Goal: Task Accomplishment & Management: Complete application form

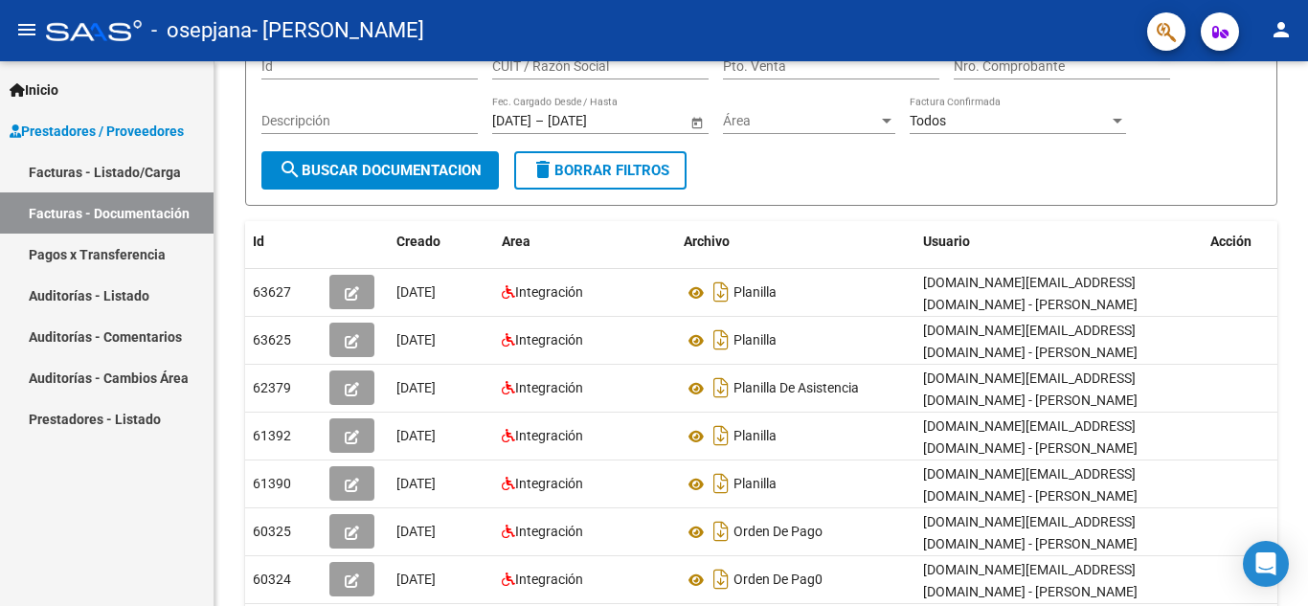
scroll to position [182, 0]
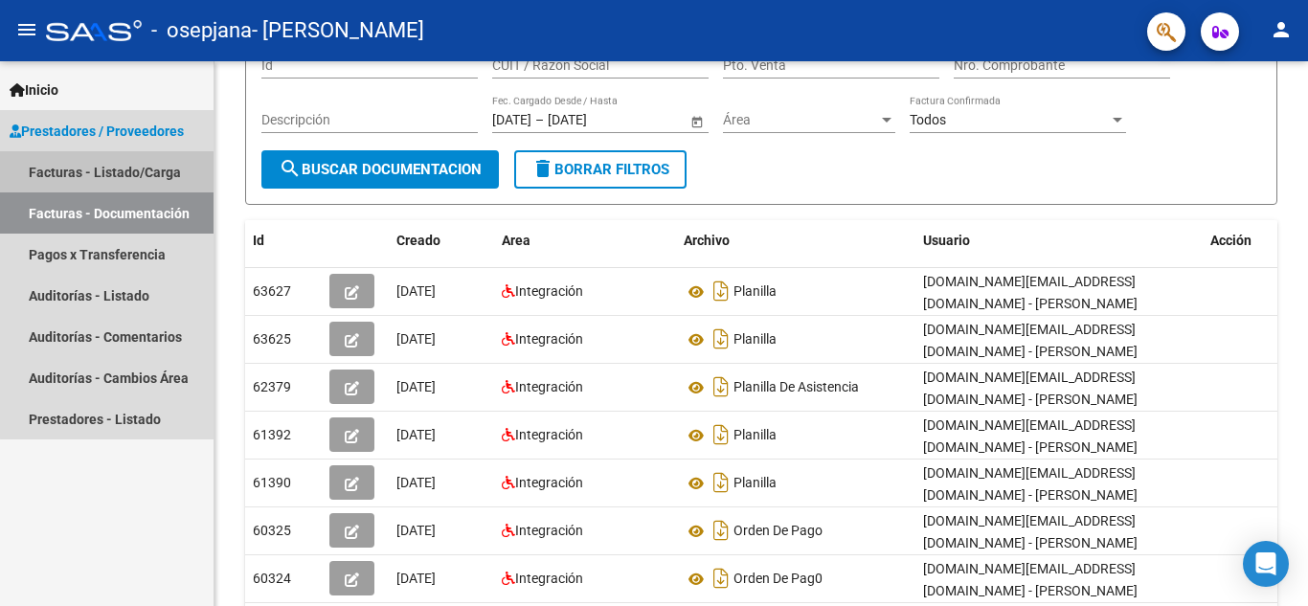
click at [113, 175] on link "Facturas - Listado/Carga" at bounding box center [107, 171] width 214 height 41
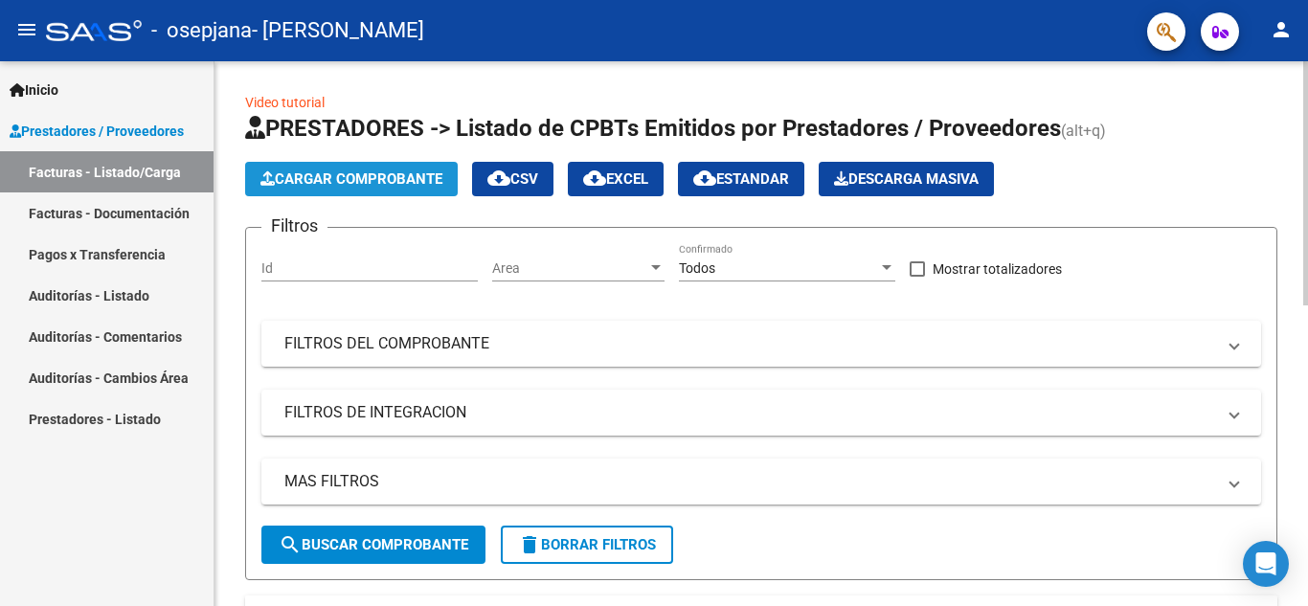
click at [416, 184] on span "Cargar Comprobante" at bounding box center [351, 178] width 182 height 17
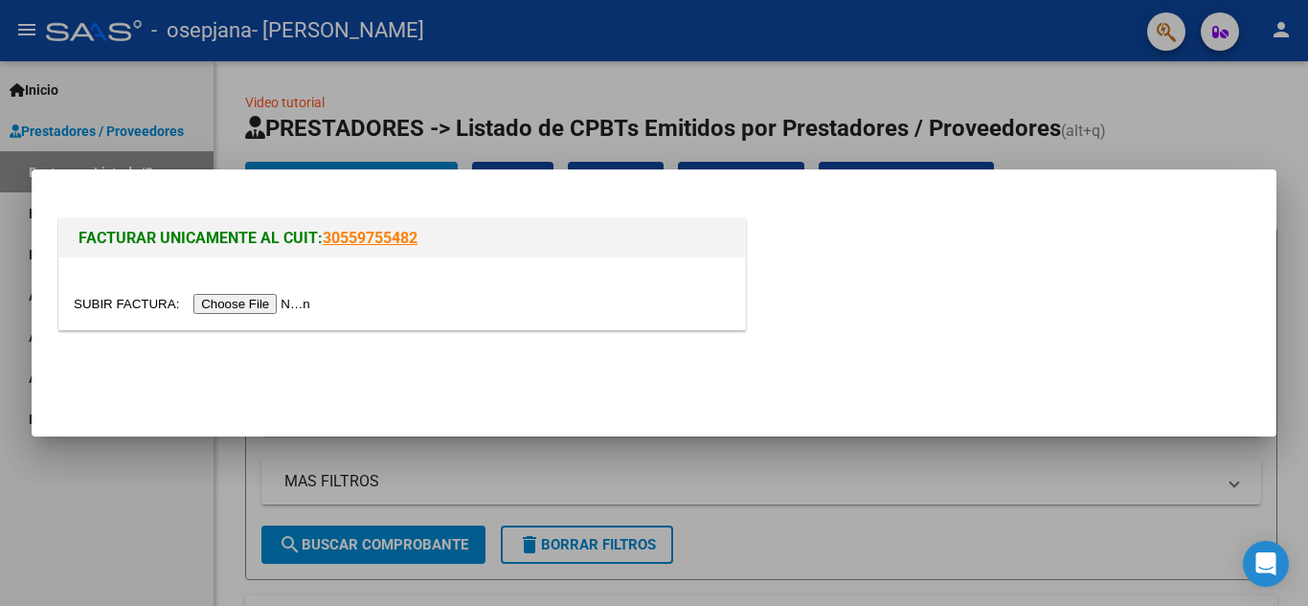
click at [283, 309] on input "file" at bounding box center [195, 304] width 242 height 20
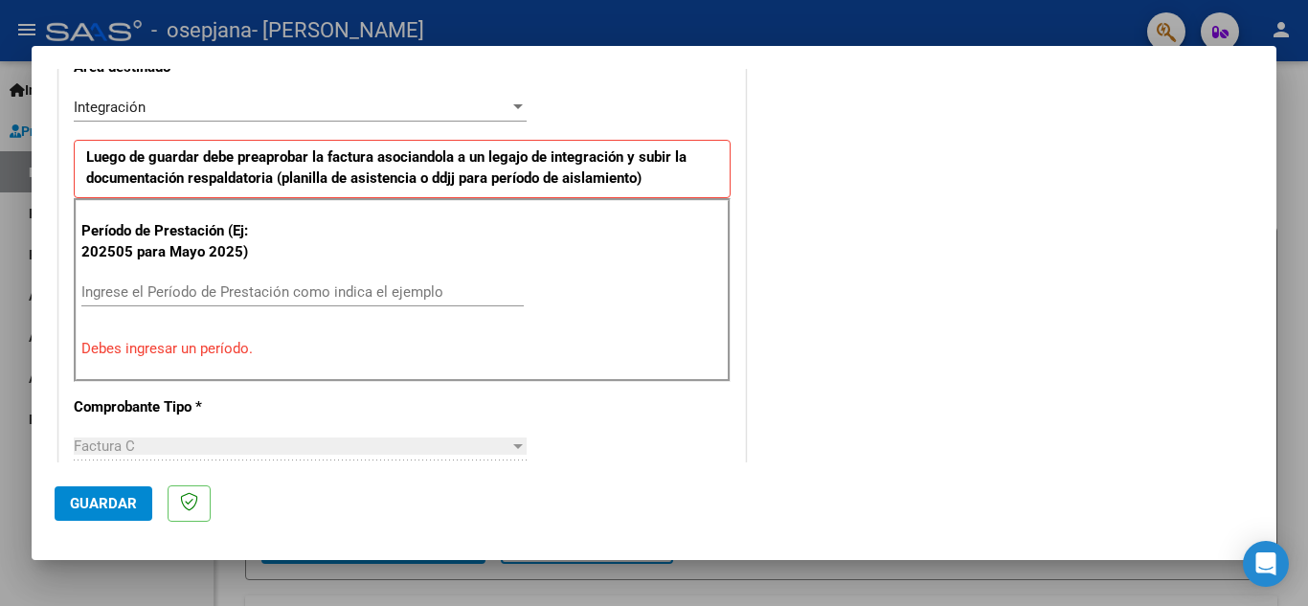
scroll to position [467, 0]
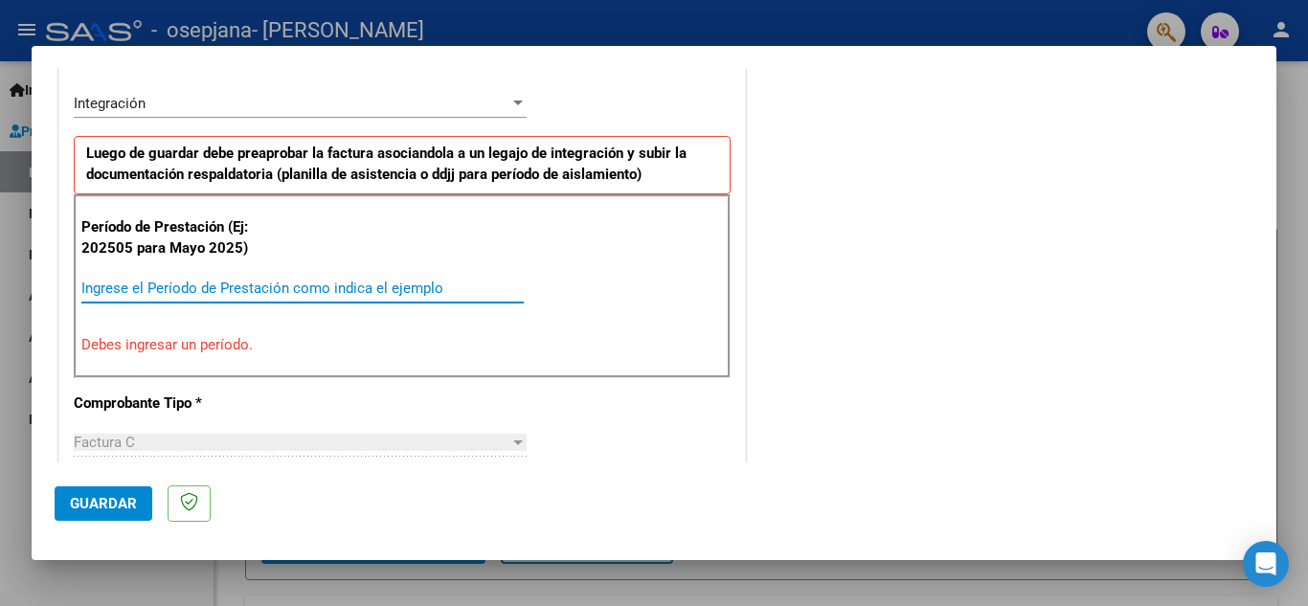
click at [299, 281] on input "Ingrese el Período de Prestación como indica el ejemplo" at bounding box center [302, 288] width 442 height 17
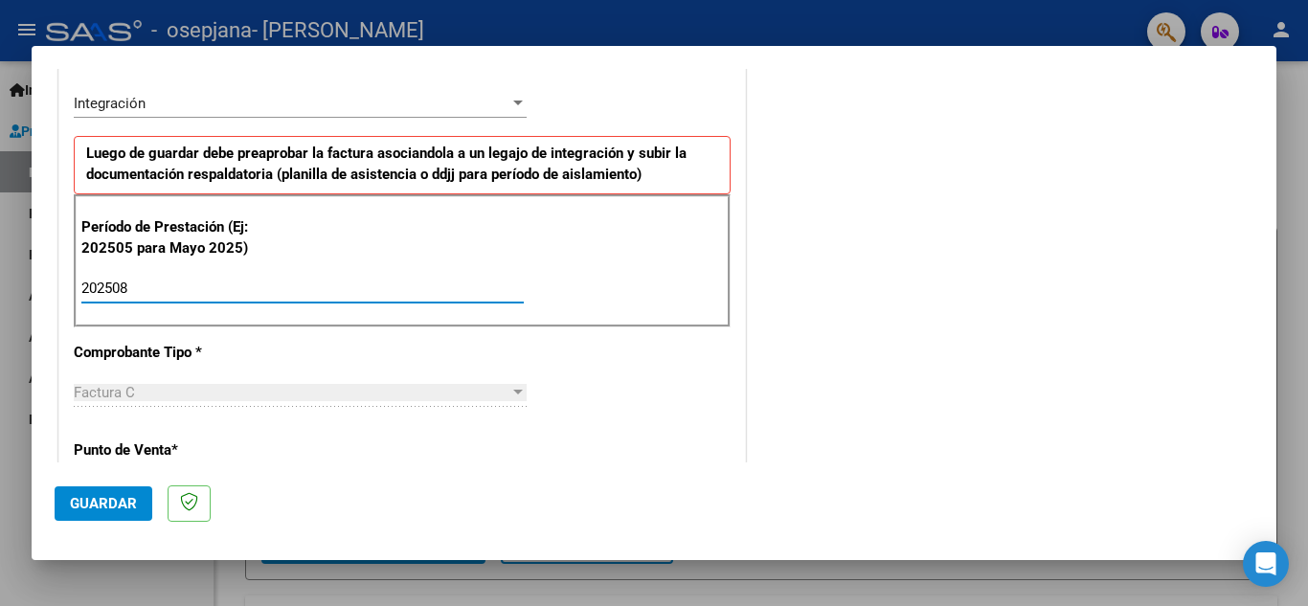
type input "202508"
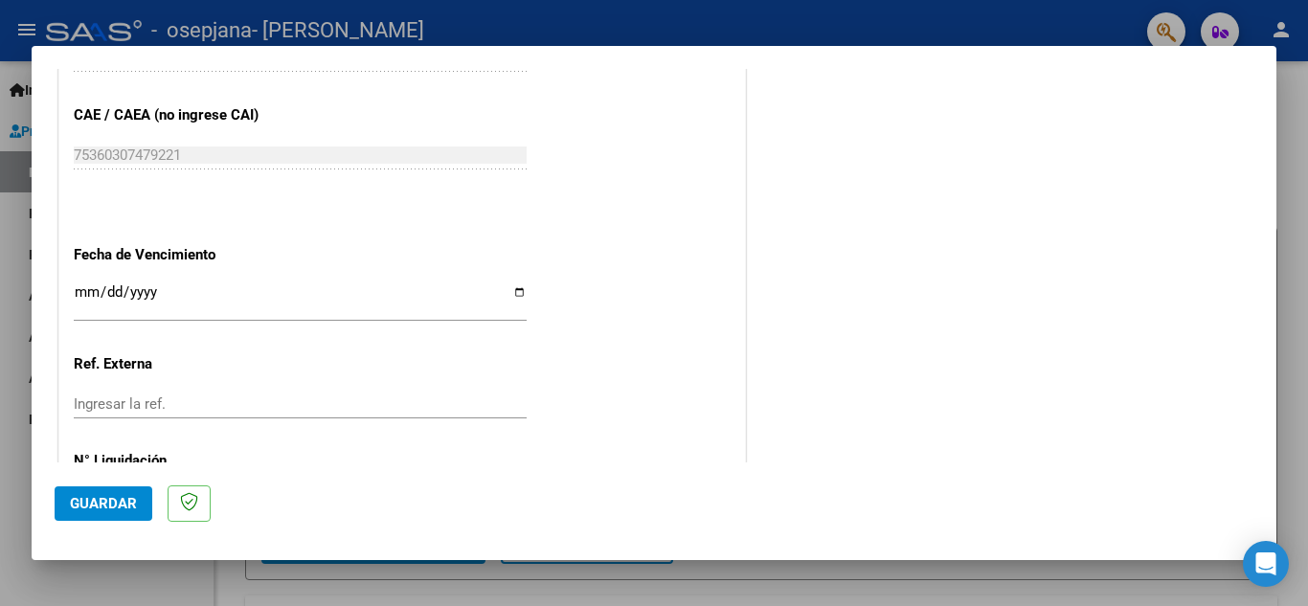
scroll to position [1292, 0]
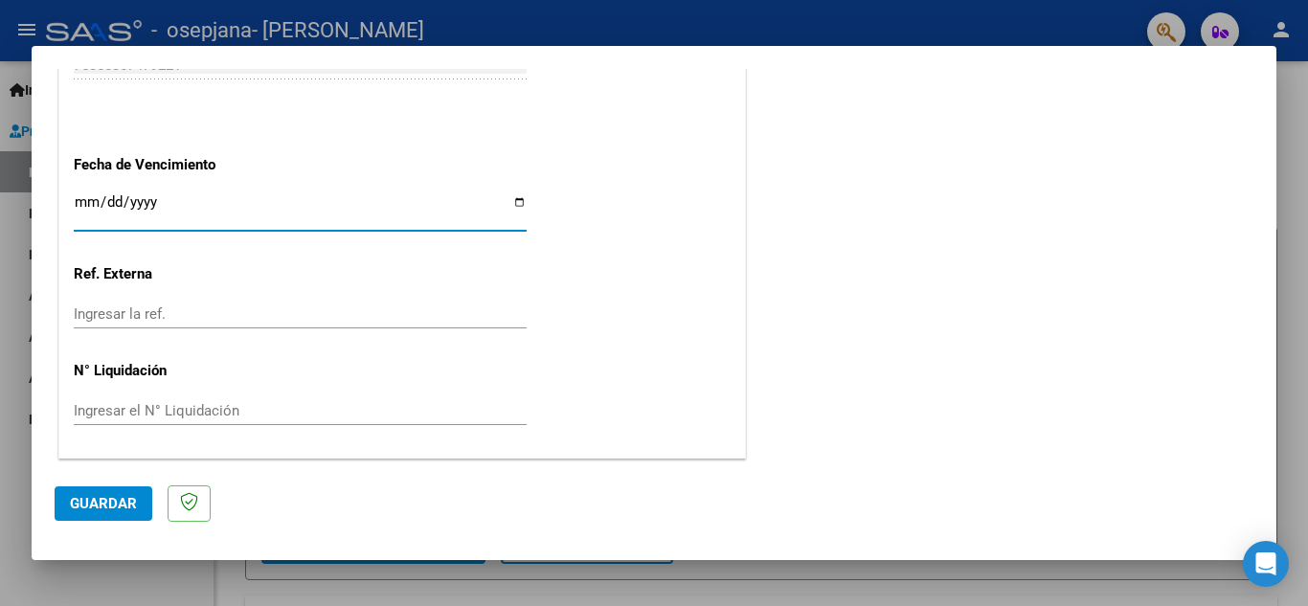
click at [517, 203] on input "Ingresar la fecha" at bounding box center [300, 209] width 453 height 31
type input "[DATE]"
click at [123, 503] on span "Guardar" at bounding box center [103, 503] width 67 height 17
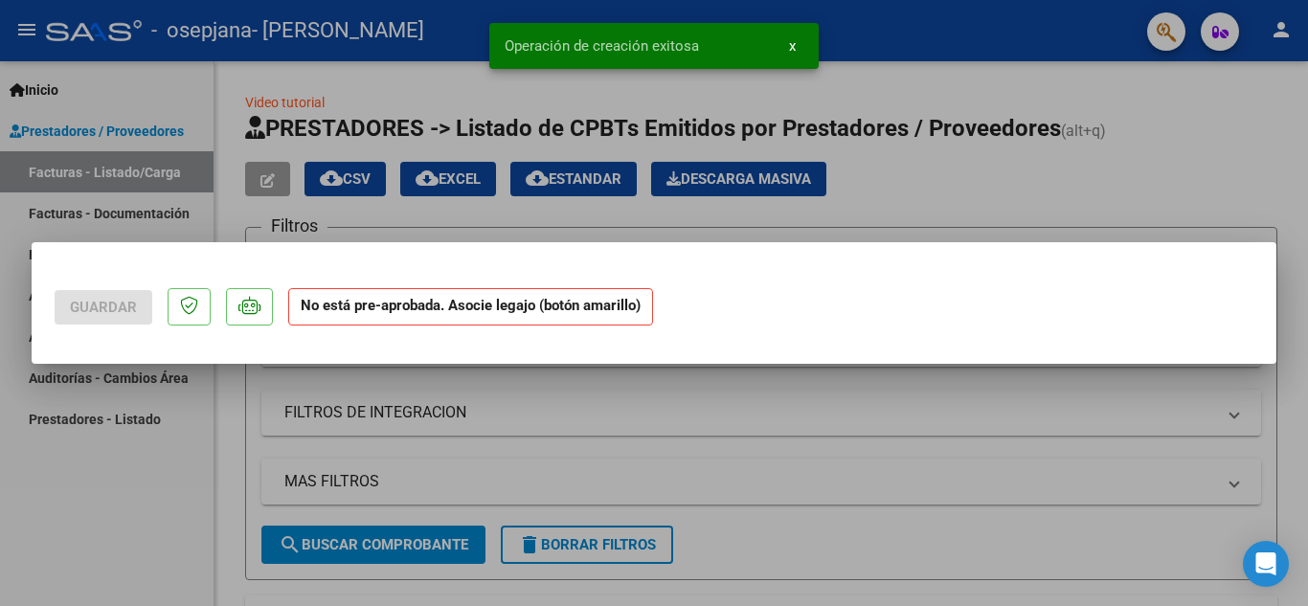
scroll to position [0, 0]
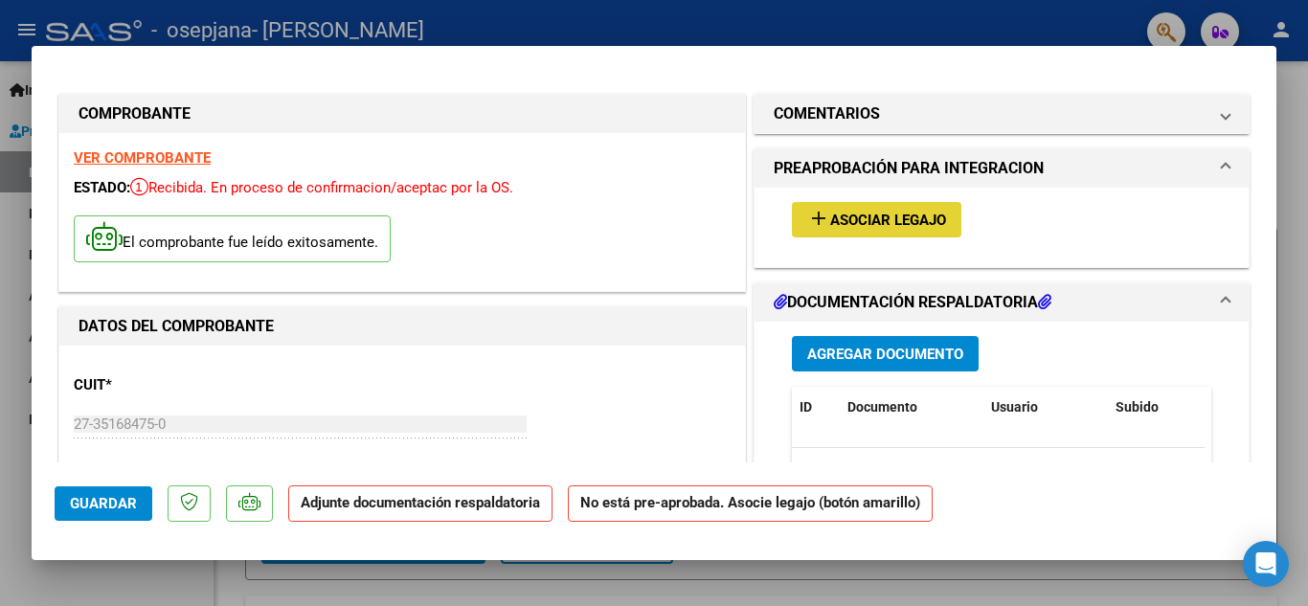
click at [867, 216] on span "Asociar Legajo" at bounding box center [888, 220] width 116 height 17
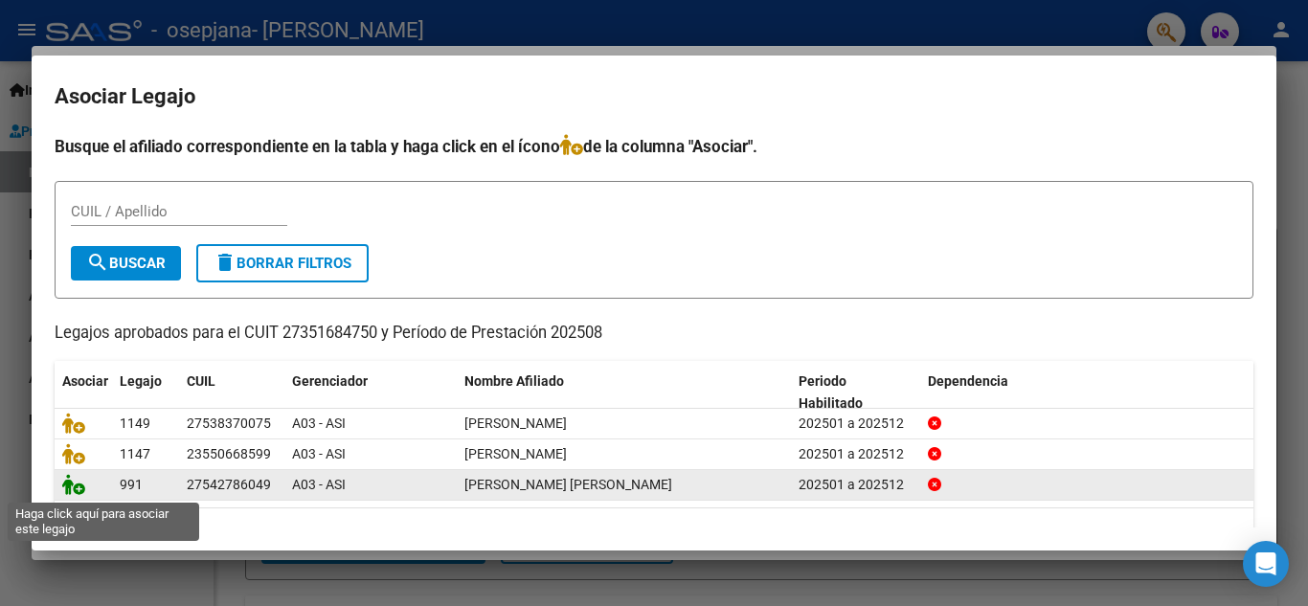
click at [74, 495] on icon at bounding box center [73, 484] width 23 height 21
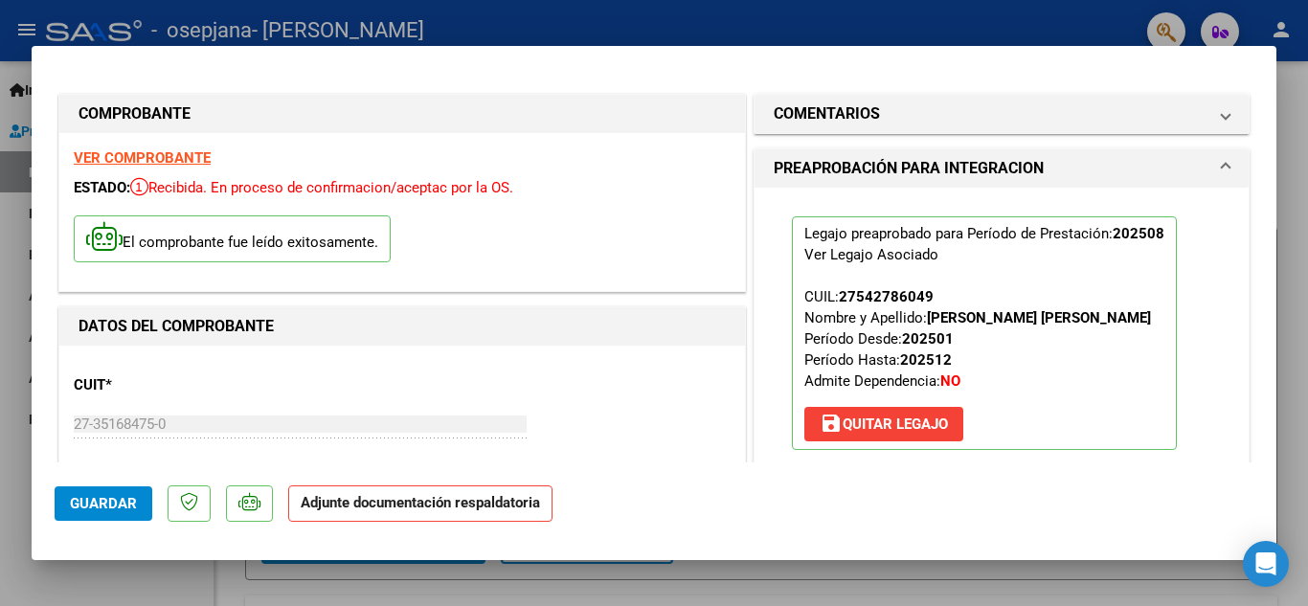
click at [1063, 183] on mat-expansion-panel-header "PREAPROBACIÓN PARA INTEGRACION" at bounding box center [1001, 168] width 494 height 38
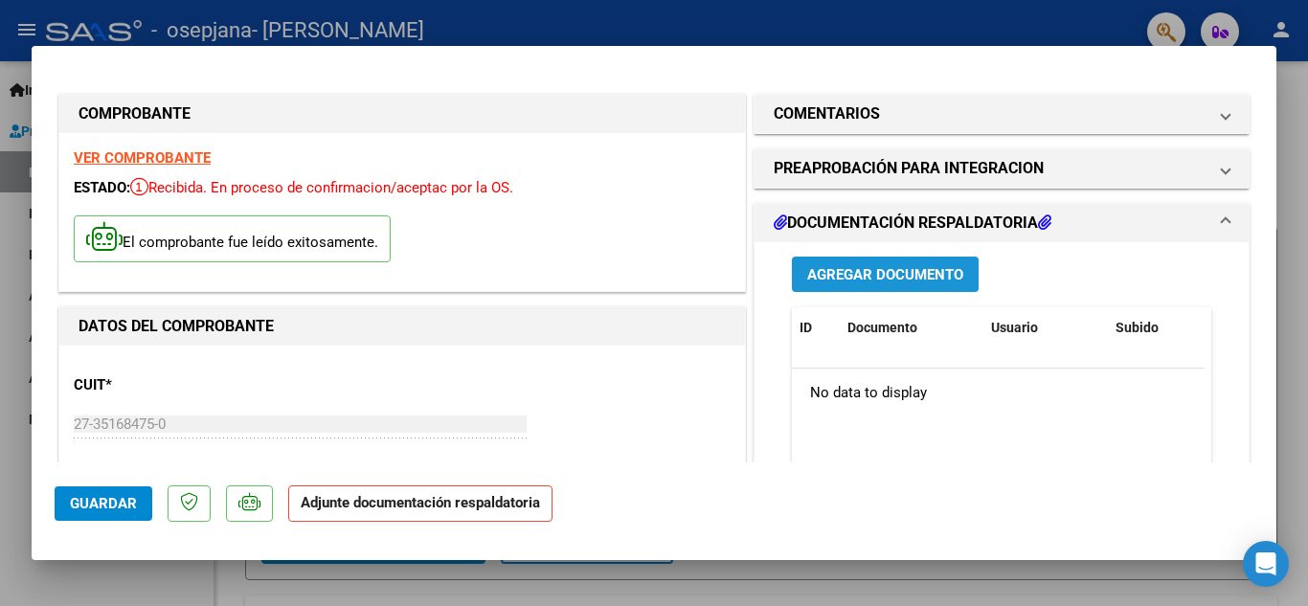
click at [867, 269] on span "Agregar Documento" at bounding box center [885, 274] width 156 height 17
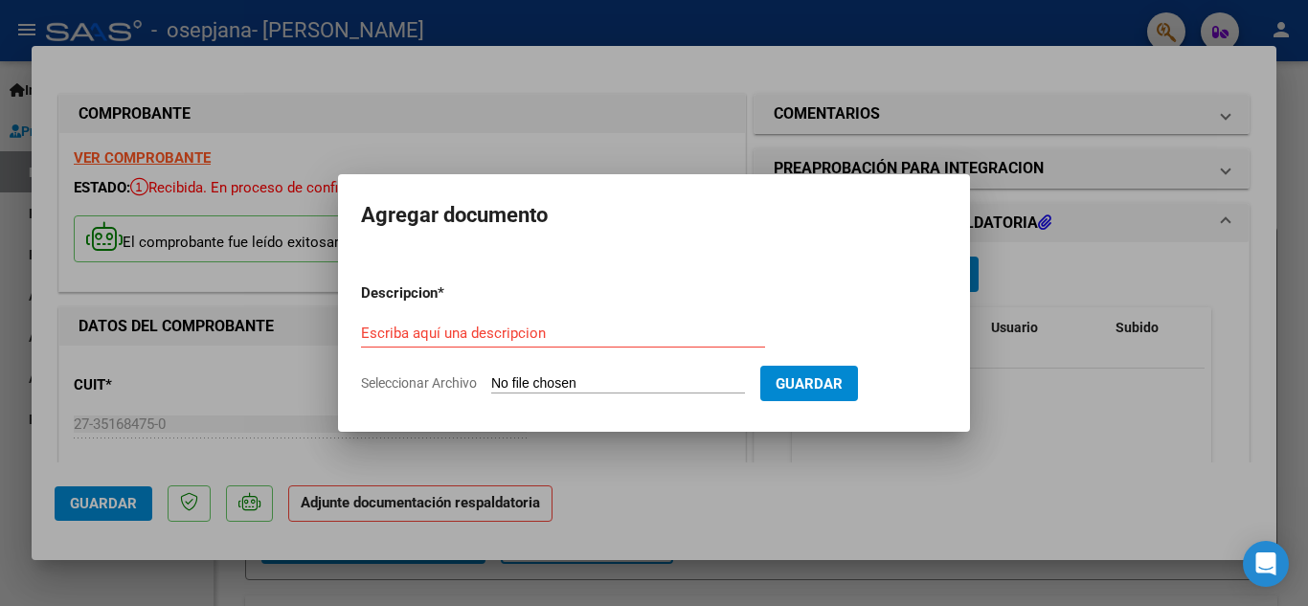
type input "C:\fakepath\[PERSON_NAME][DATE].pdf"
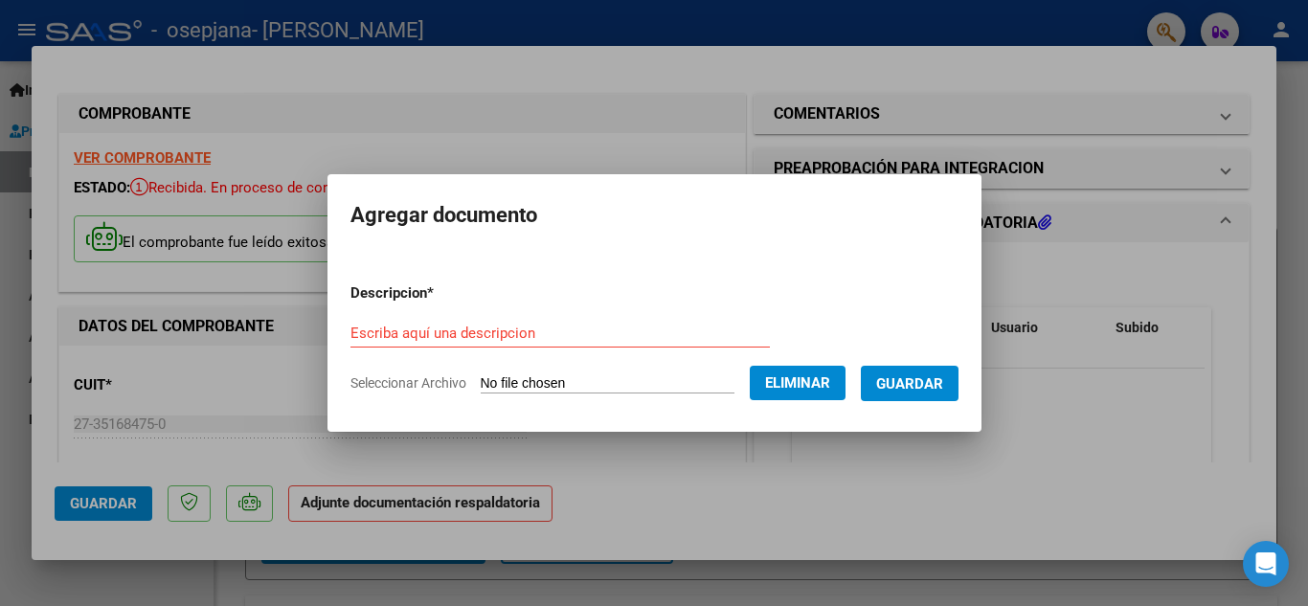
click at [471, 320] on div "Escriba aquí una descripcion" at bounding box center [559, 333] width 419 height 29
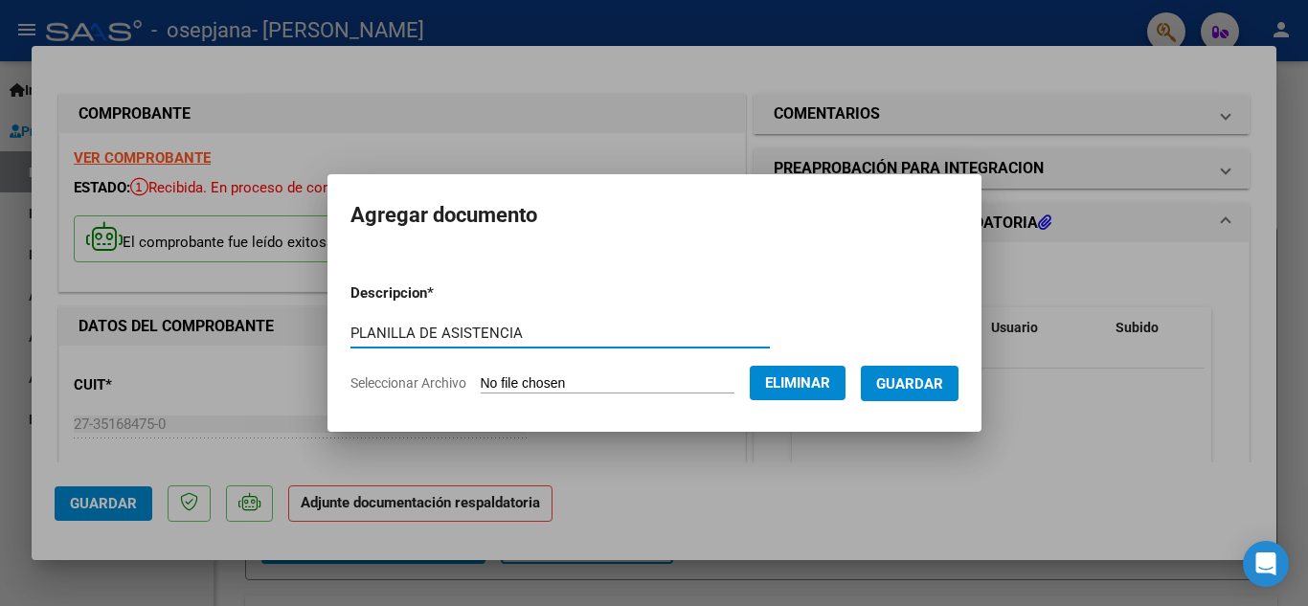
type input "PLANILLA DE ASISTENCIA"
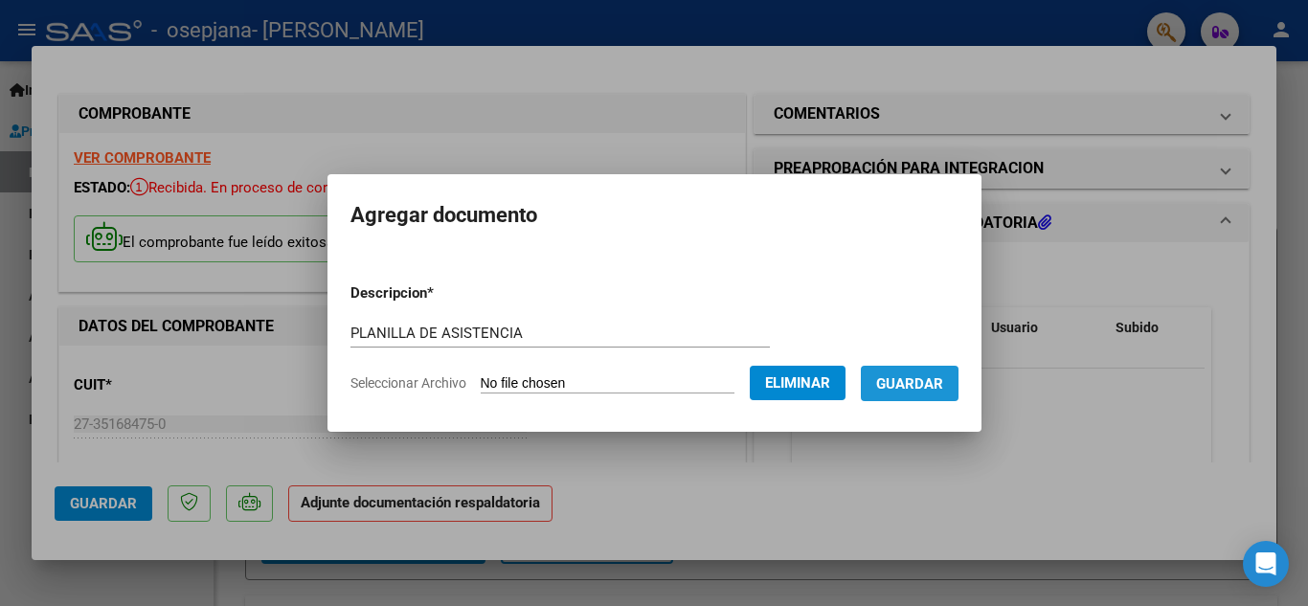
click at [911, 389] on span "Guardar" at bounding box center [909, 383] width 67 height 17
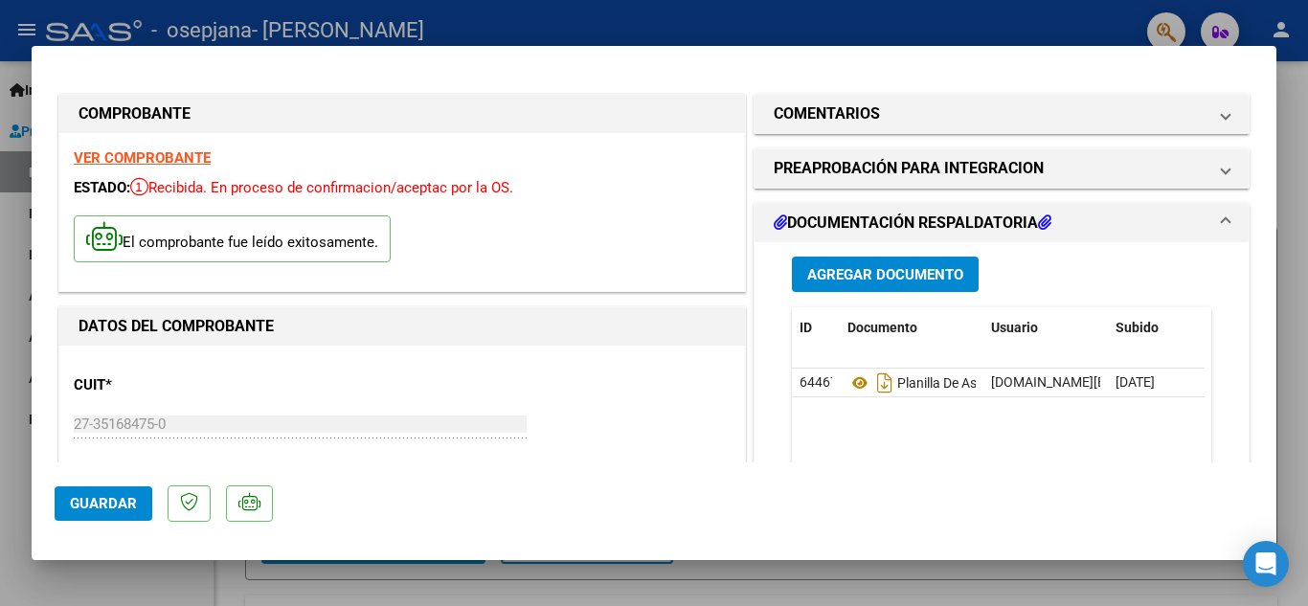
click at [897, 226] on h1 "DOCUMENTACIÓN RESPALDATORIA" at bounding box center [913, 223] width 278 height 23
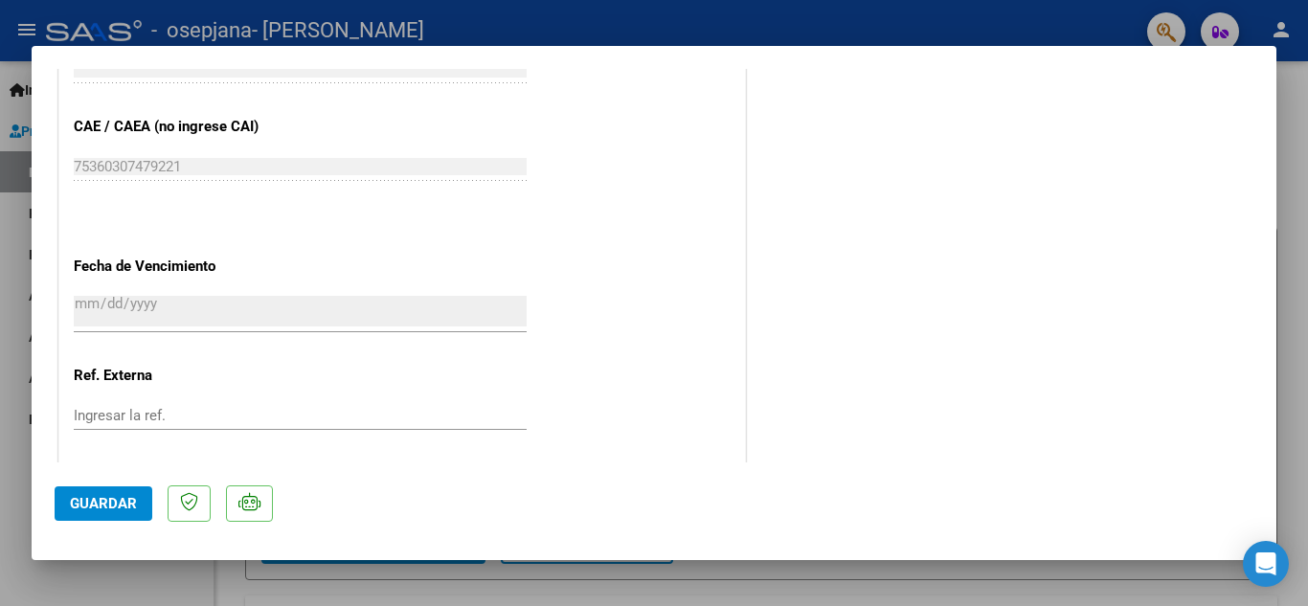
scroll to position [1320, 0]
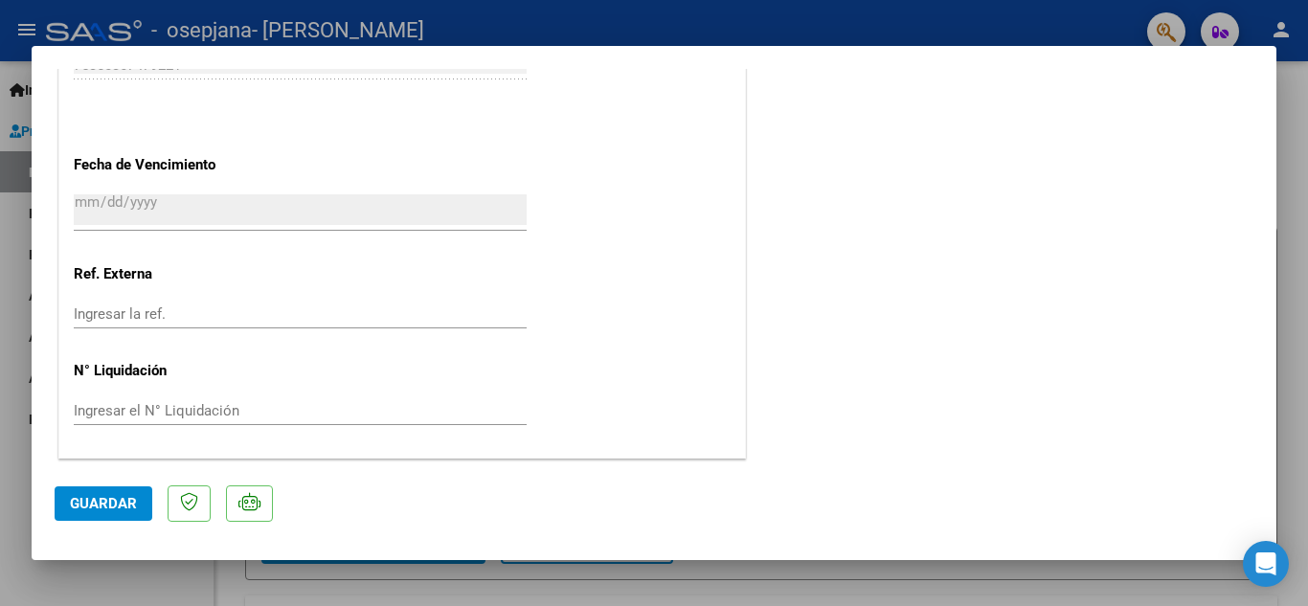
click at [112, 494] on button "Guardar" at bounding box center [104, 503] width 98 height 34
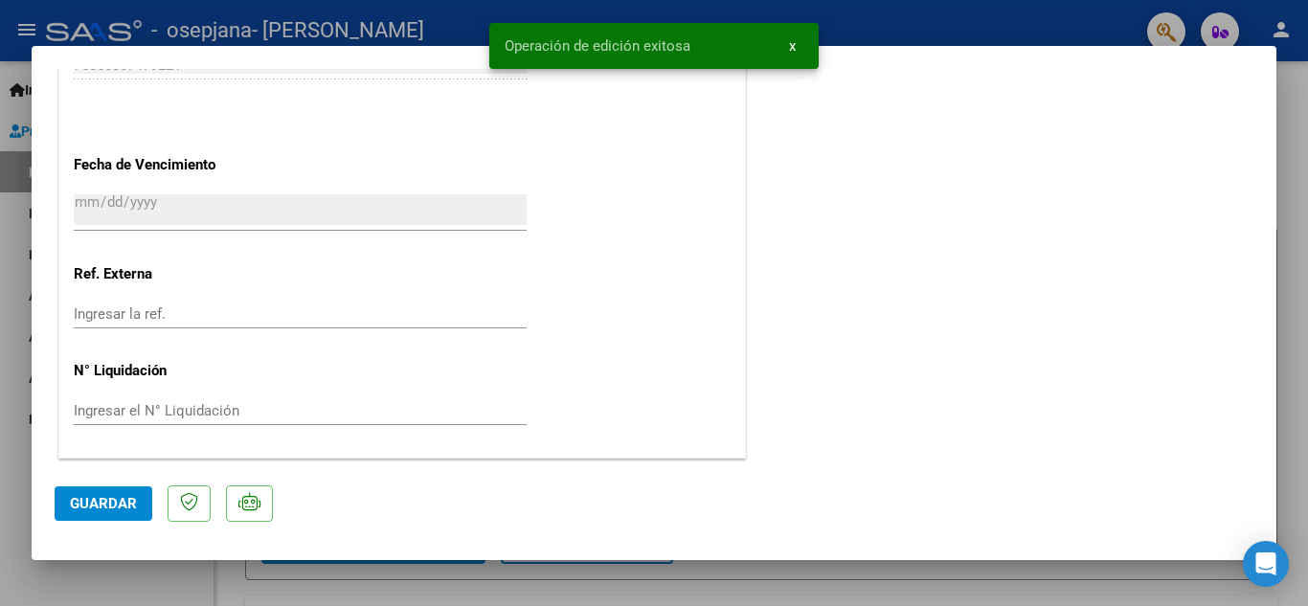
click at [1299, 484] on div at bounding box center [654, 303] width 1308 height 606
type input "$ 0,00"
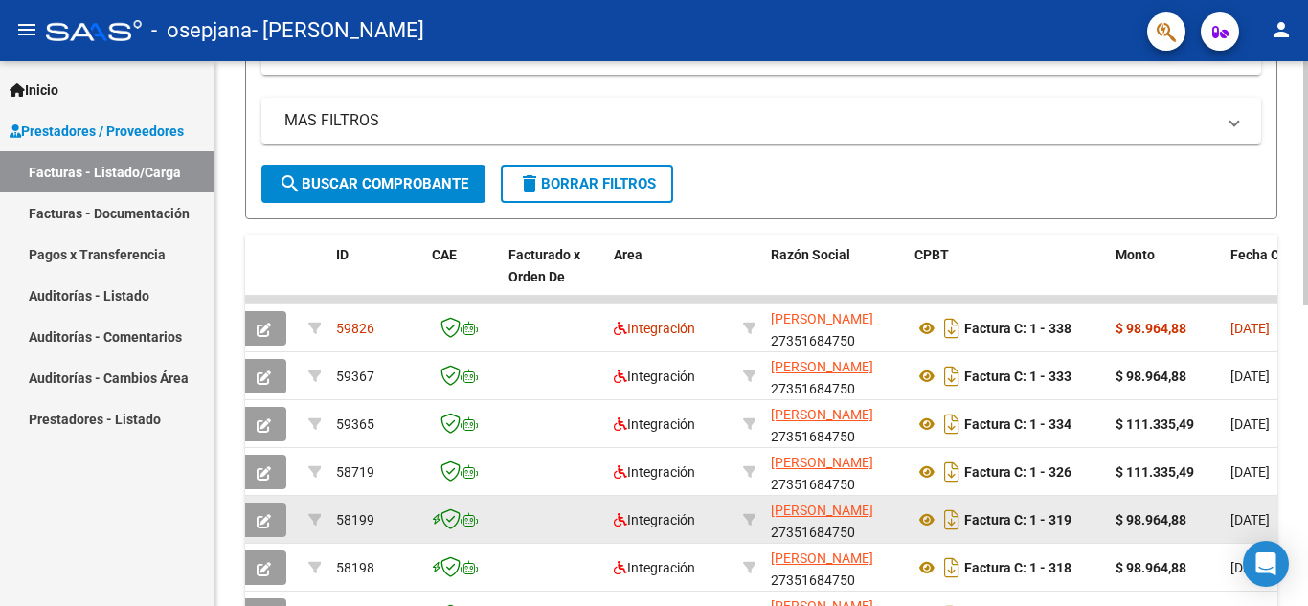
scroll to position [0, 0]
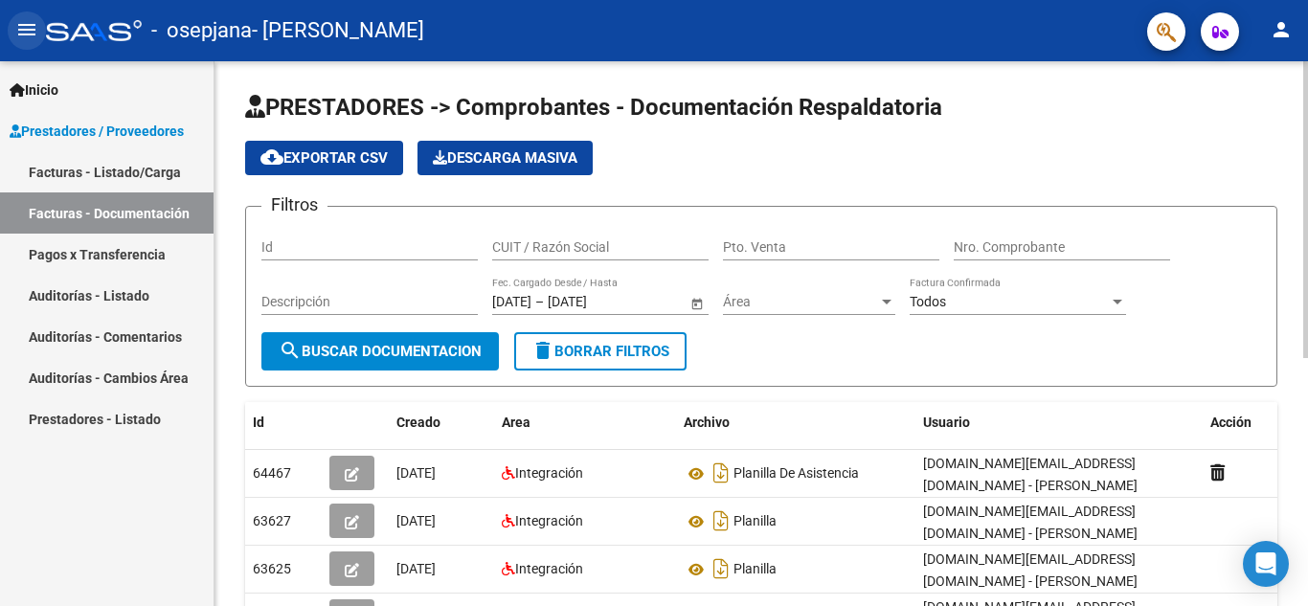
click at [31, 34] on mat-icon "menu" at bounding box center [26, 29] width 23 height 23
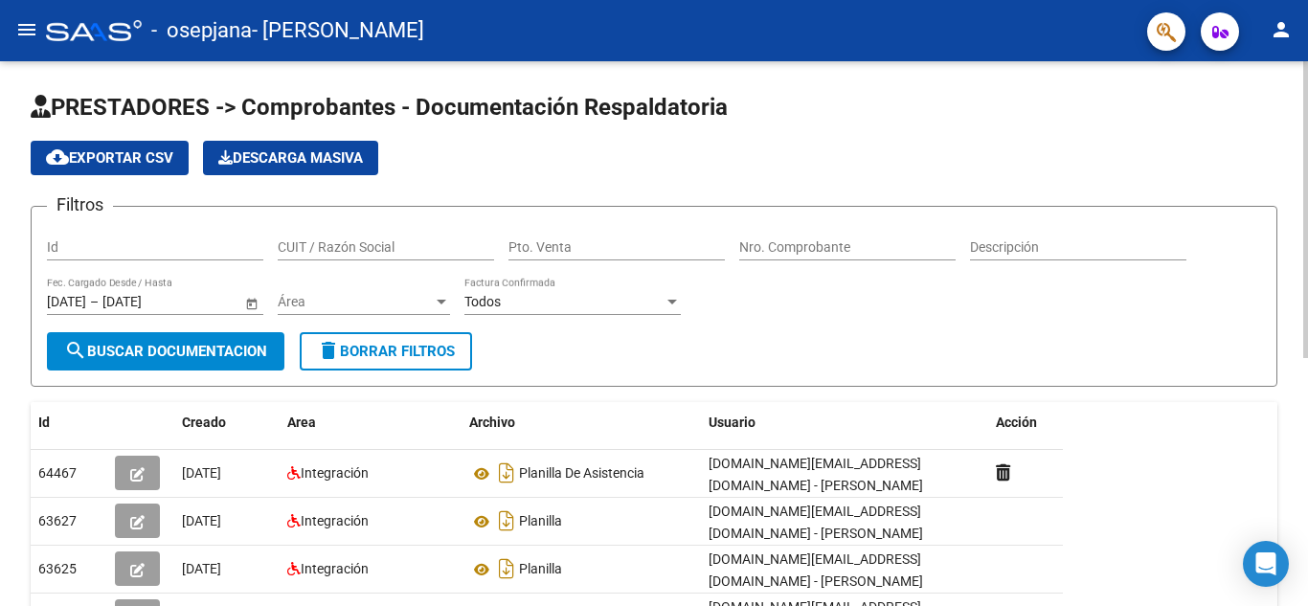
click at [29, 31] on mat-icon "menu" at bounding box center [26, 29] width 23 height 23
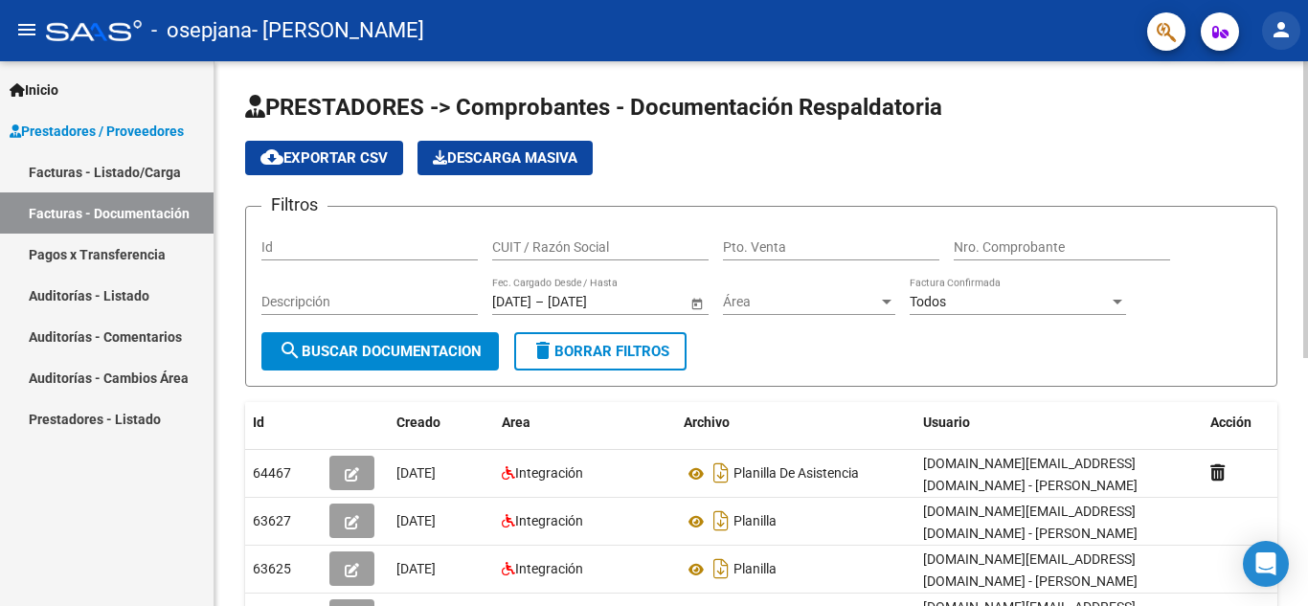
click at [1280, 27] on mat-icon "person" at bounding box center [1281, 29] width 23 height 23
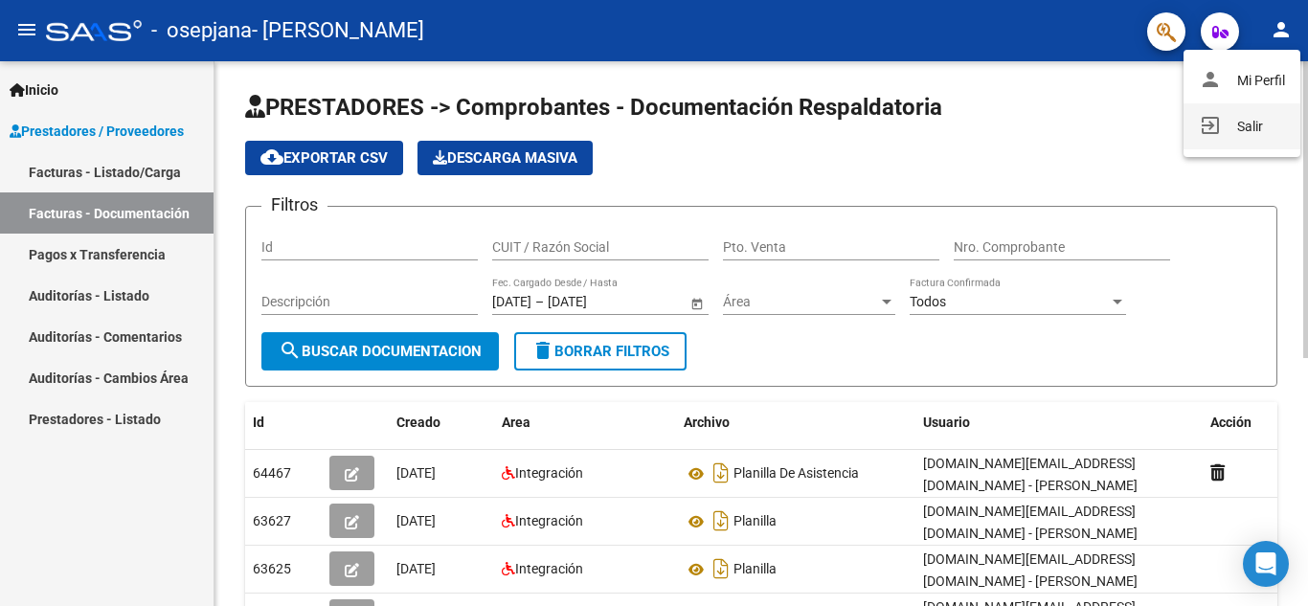
click at [1246, 113] on button "exit_to_app Salir" at bounding box center [1241, 126] width 117 height 46
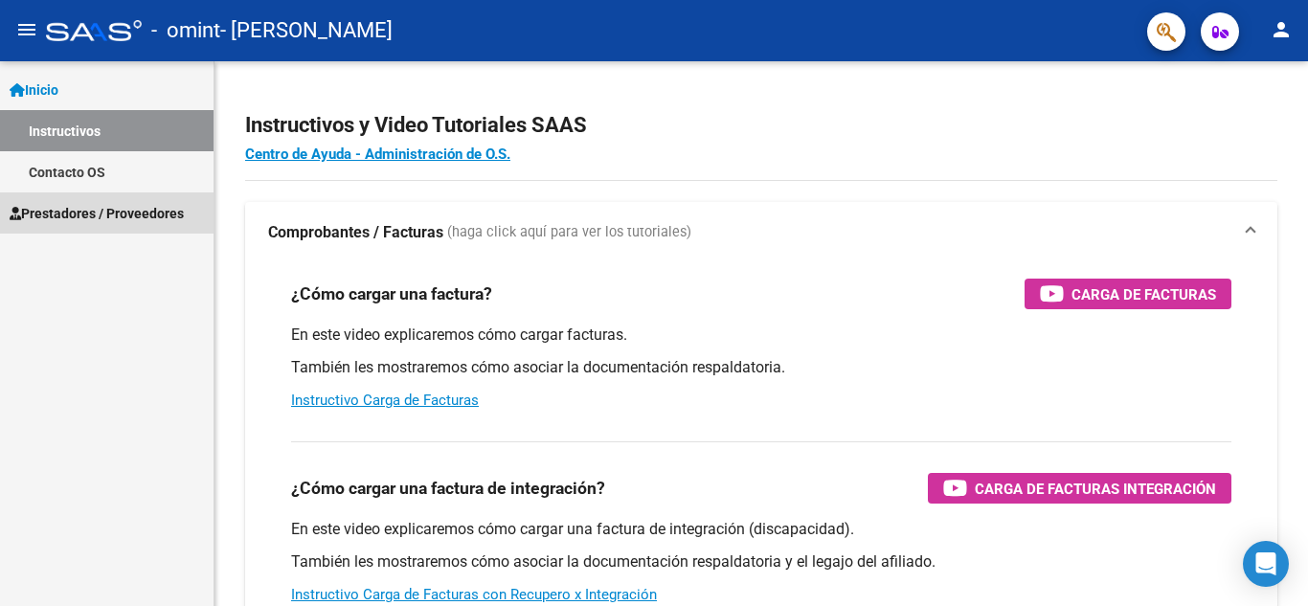
click at [87, 200] on link "Prestadores / Proveedores" at bounding box center [107, 212] width 214 height 41
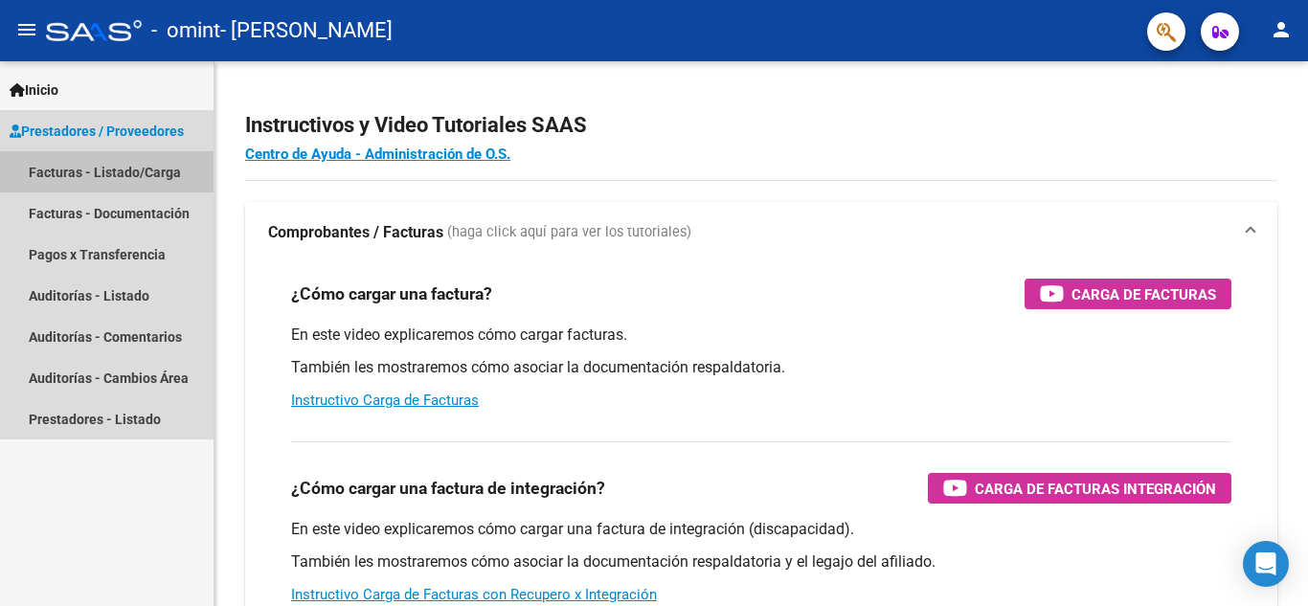
click at [119, 170] on link "Facturas - Listado/Carga" at bounding box center [107, 171] width 214 height 41
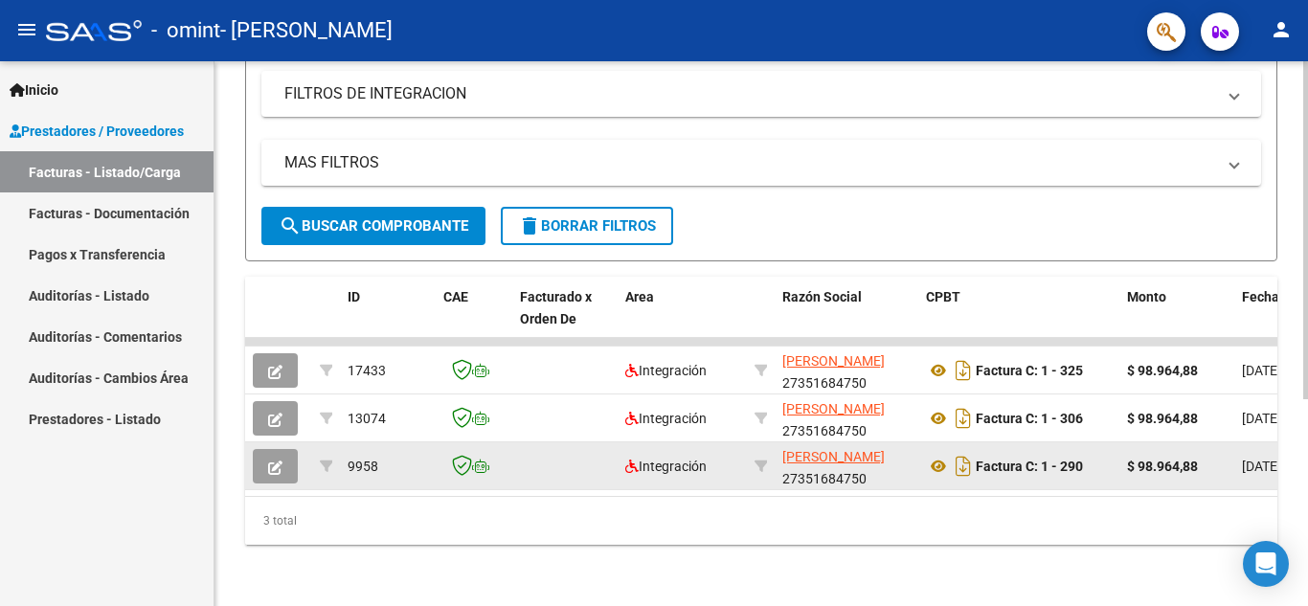
scroll to position [295, 0]
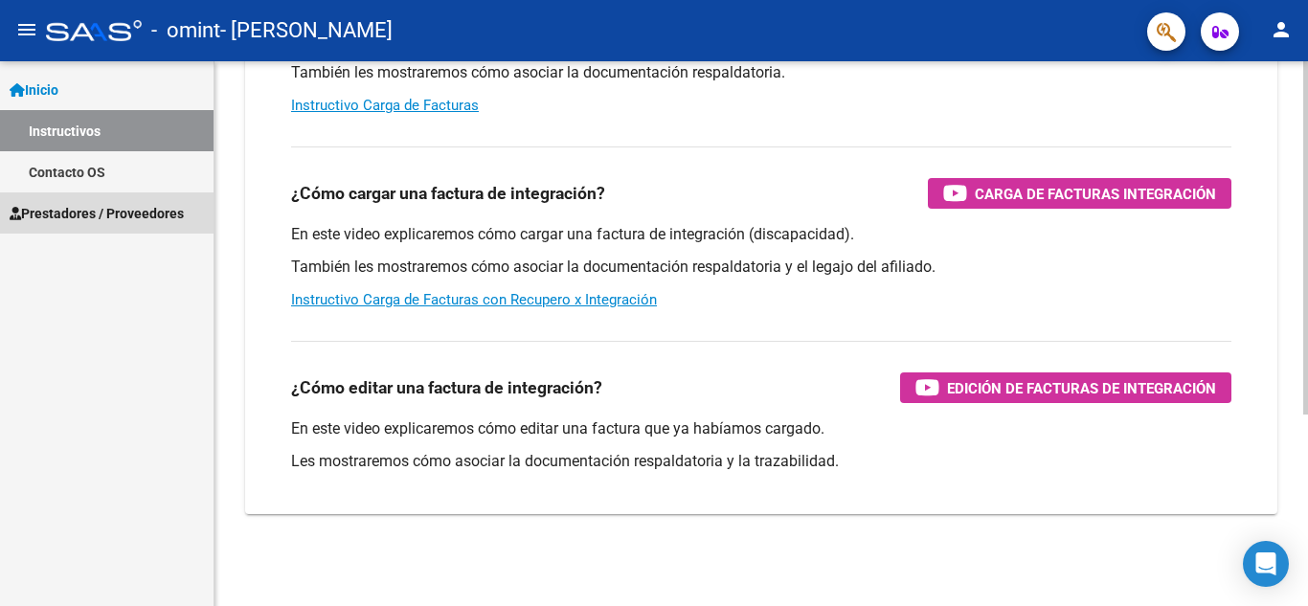
click at [103, 209] on span "Prestadores / Proveedores" at bounding box center [97, 213] width 174 height 21
click at [149, 208] on span "Prestadores / Proveedores" at bounding box center [97, 213] width 174 height 21
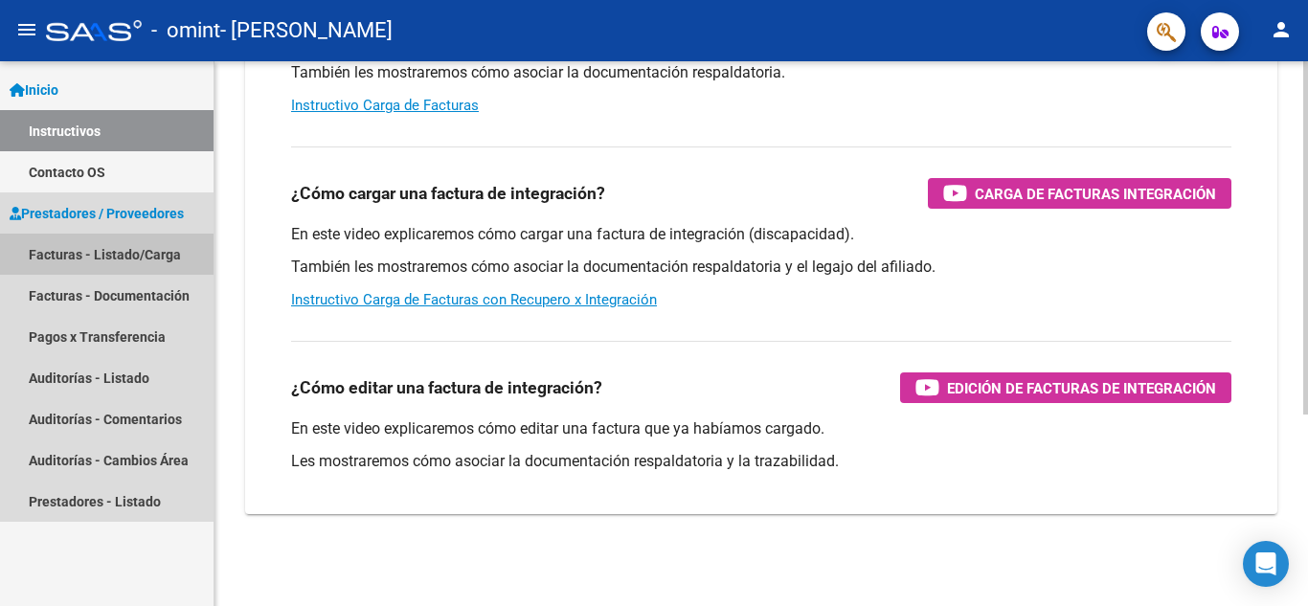
click at [140, 255] on link "Facturas - Listado/Carga" at bounding box center [107, 254] width 214 height 41
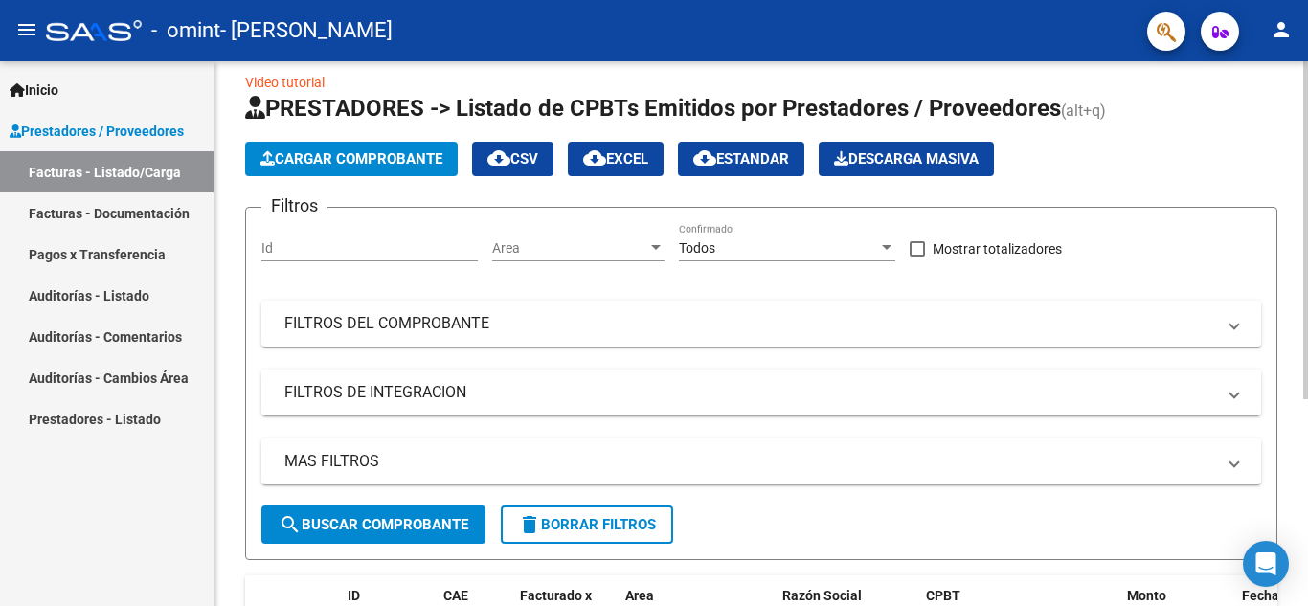
scroll to position [12, 0]
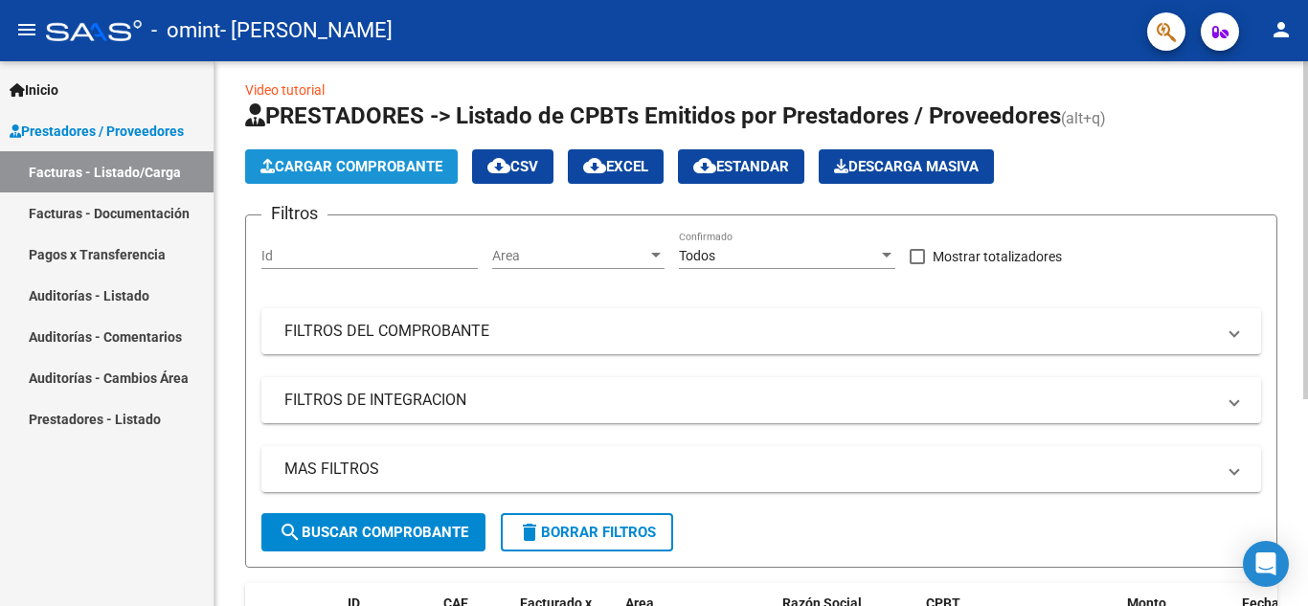
click at [356, 171] on span "Cargar Comprobante" at bounding box center [351, 166] width 182 height 17
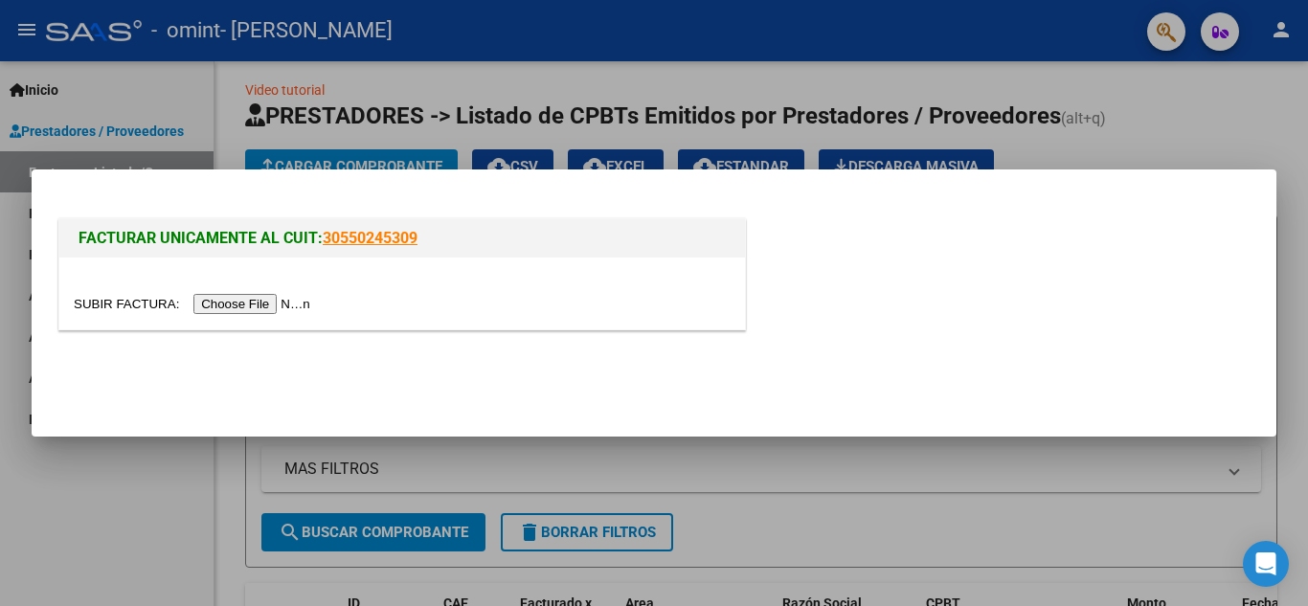
click at [283, 309] on input "file" at bounding box center [195, 304] width 242 height 20
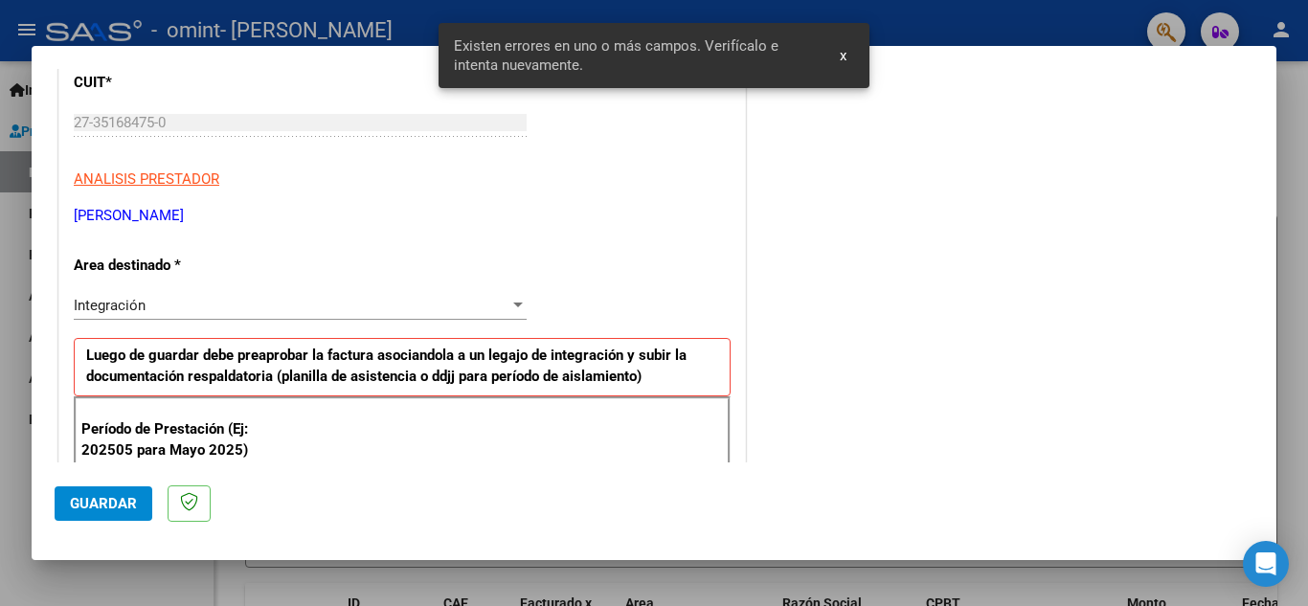
scroll to position [266, 0]
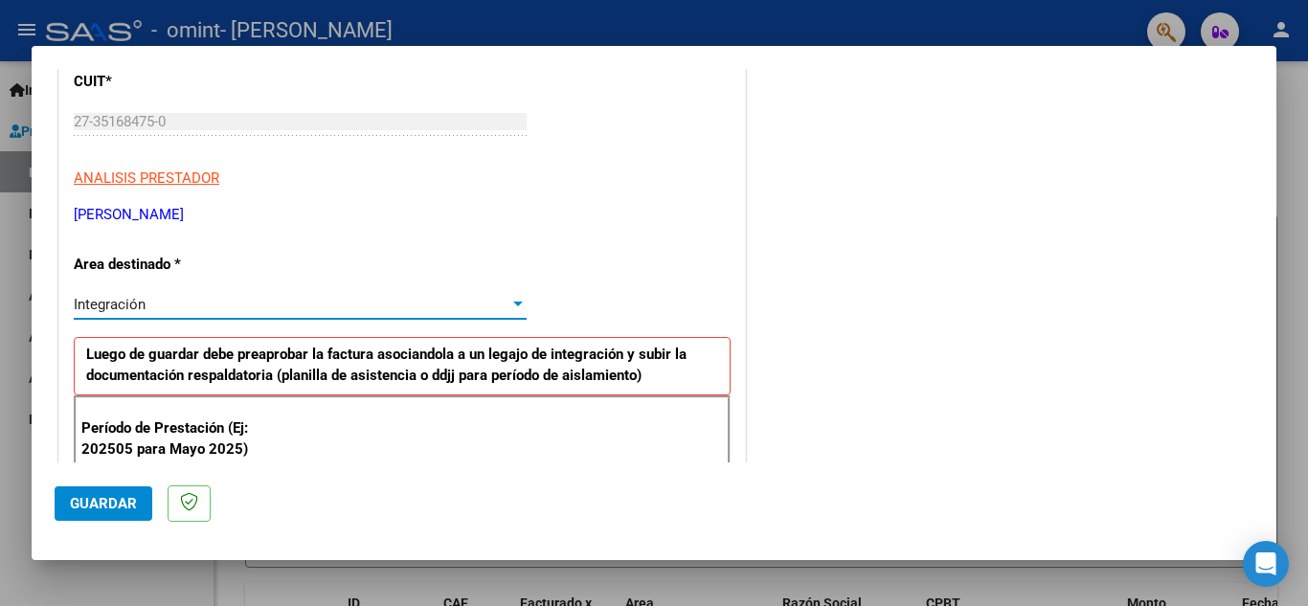
click at [471, 307] on div "Integración" at bounding box center [292, 304] width 436 height 17
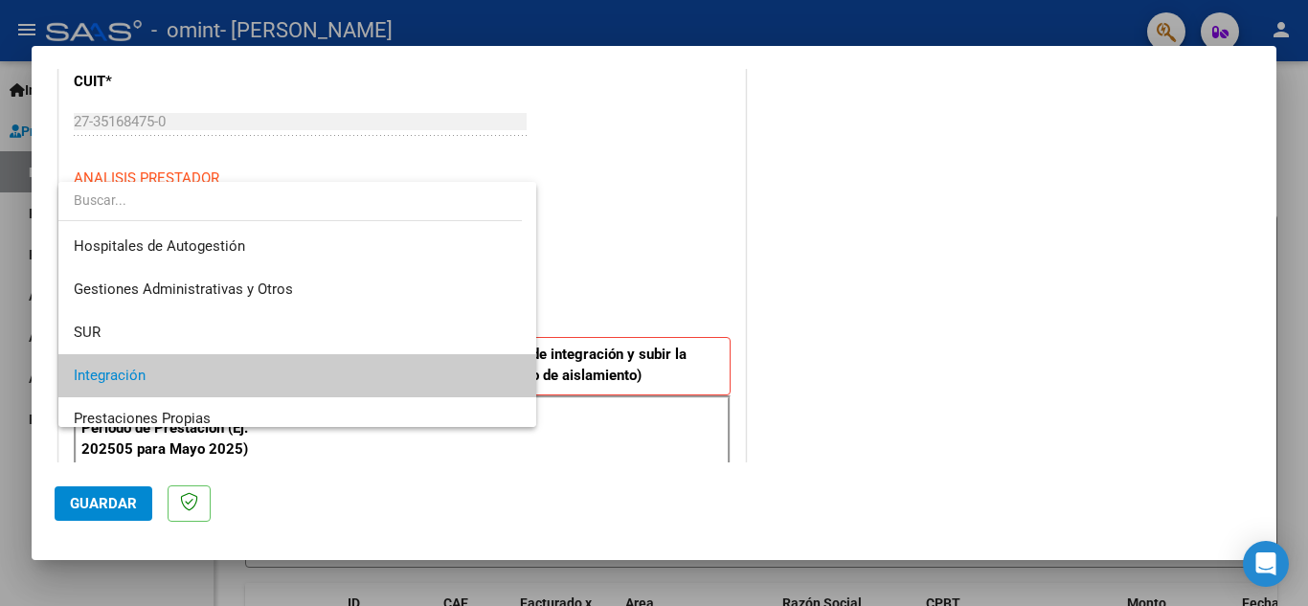
scroll to position [72, 0]
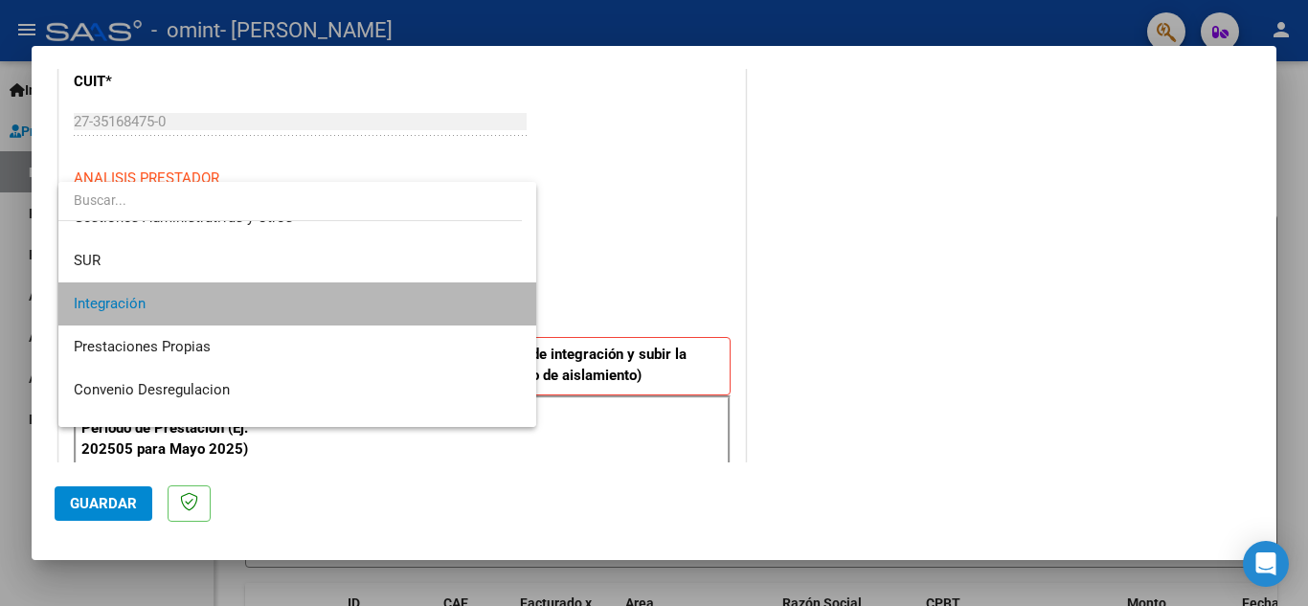
click at [471, 307] on span "Integración" at bounding box center [297, 303] width 447 height 43
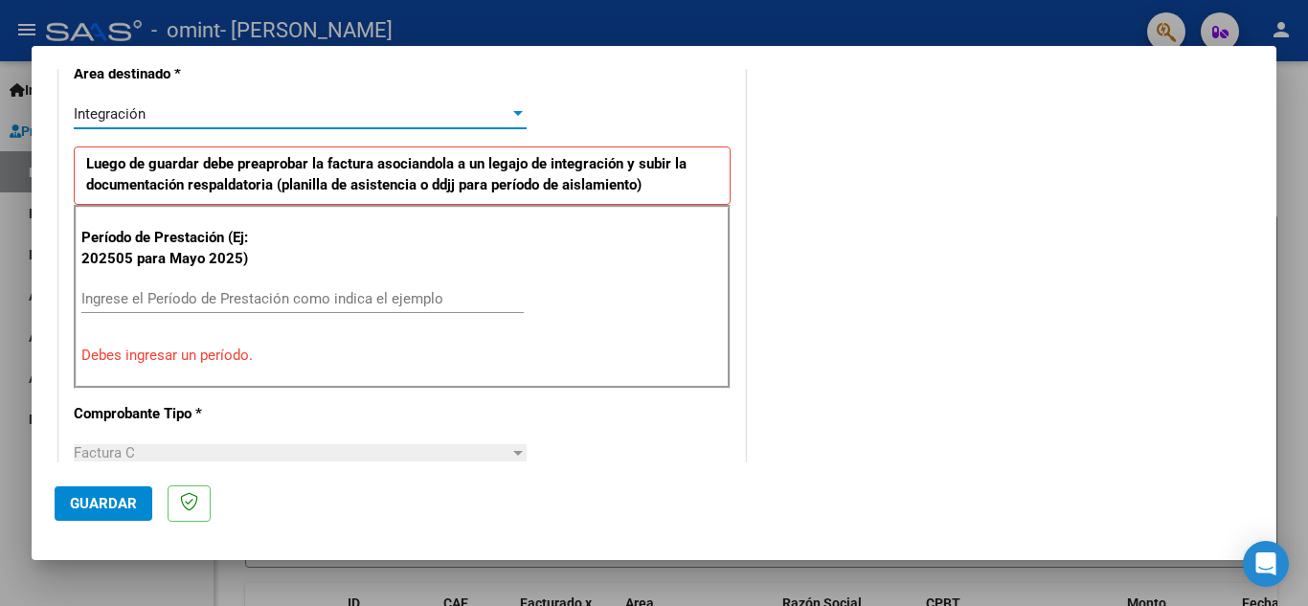
scroll to position [458, 0]
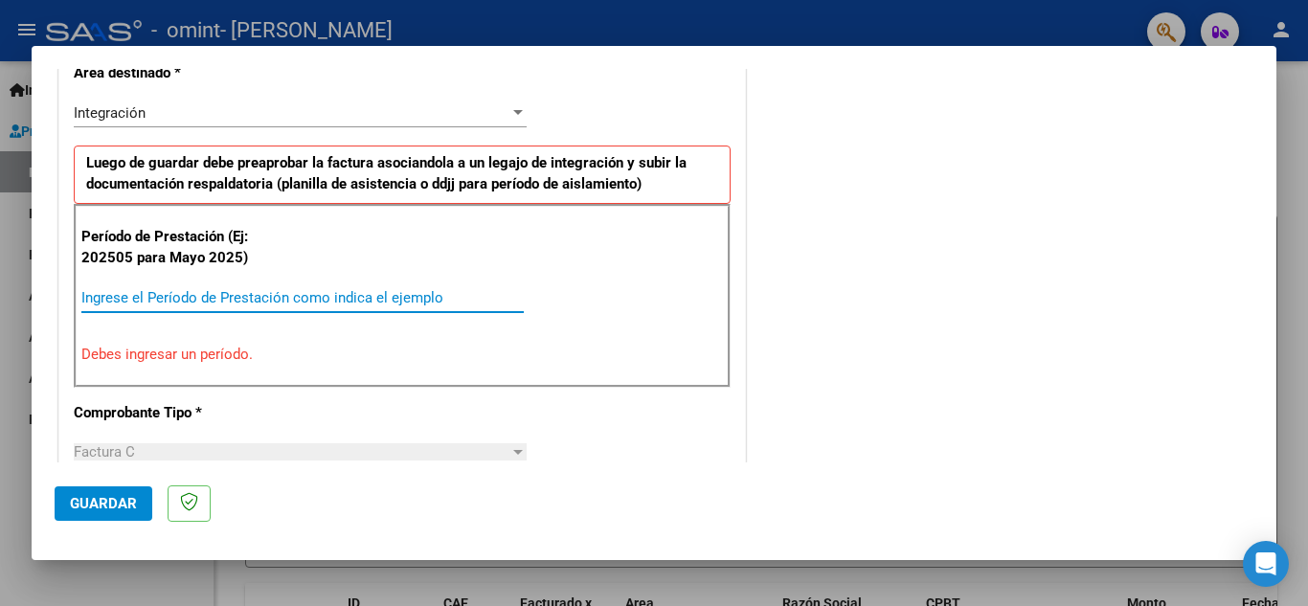
click at [350, 290] on input "Ingrese el Período de Prestación como indica el ejemplo" at bounding box center [302, 297] width 442 height 17
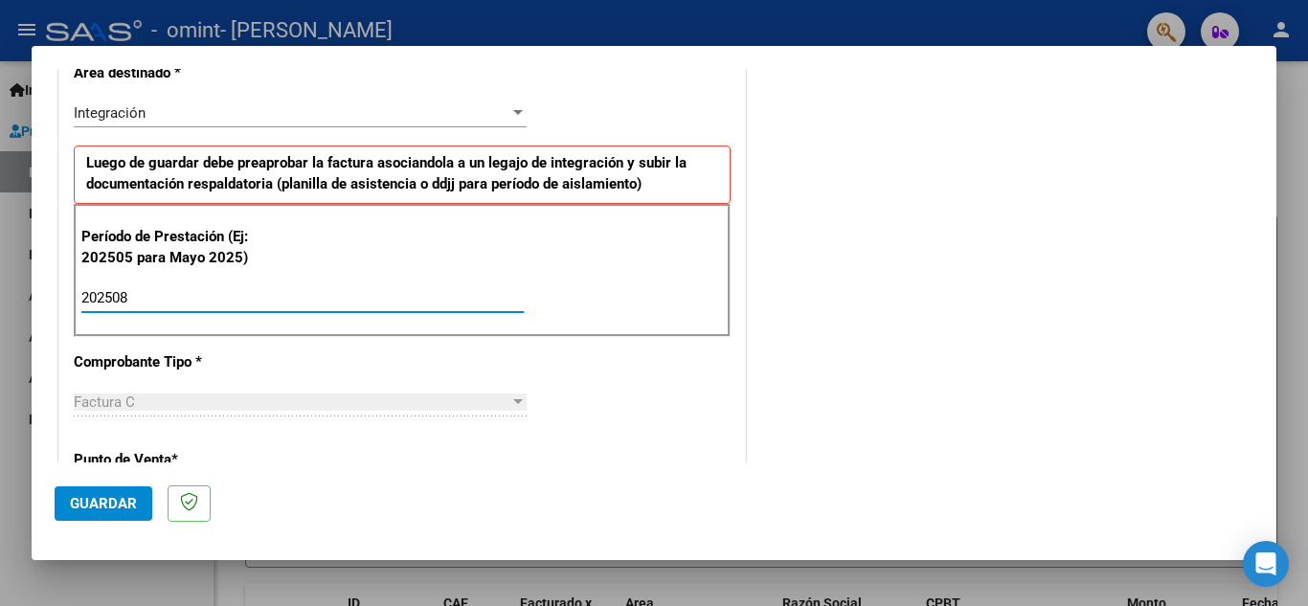
type input "202508"
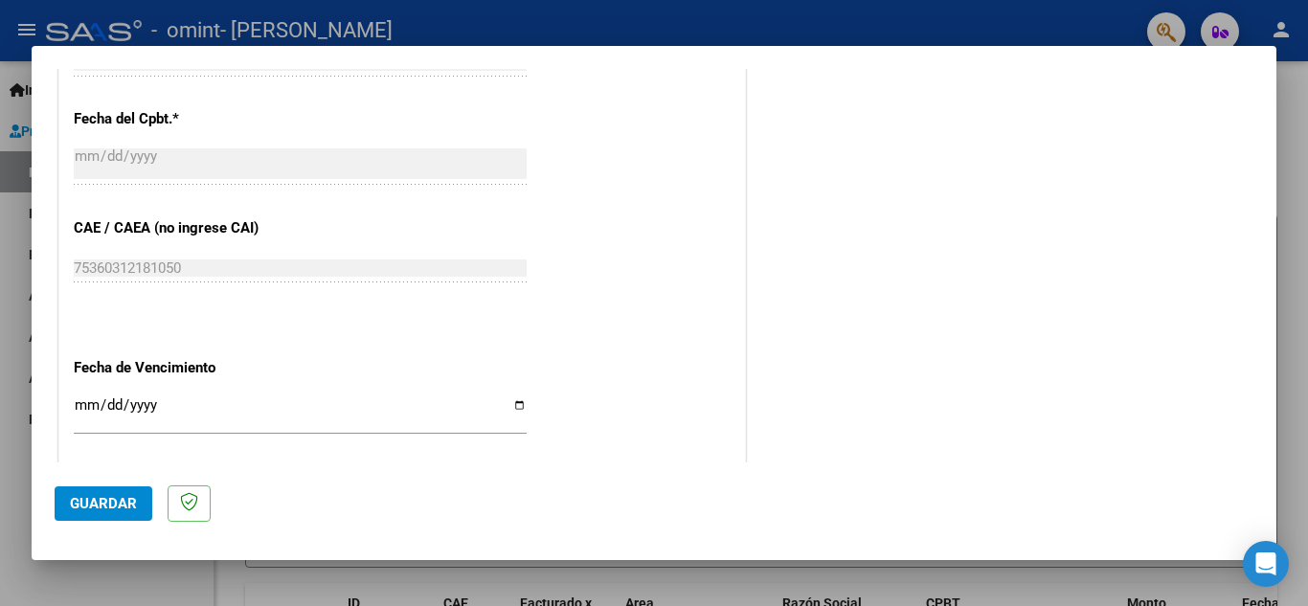
scroll to position [1090, 0]
click at [507, 407] on input "Ingresar la fecha" at bounding box center [300, 411] width 453 height 31
type input "[DATE]"
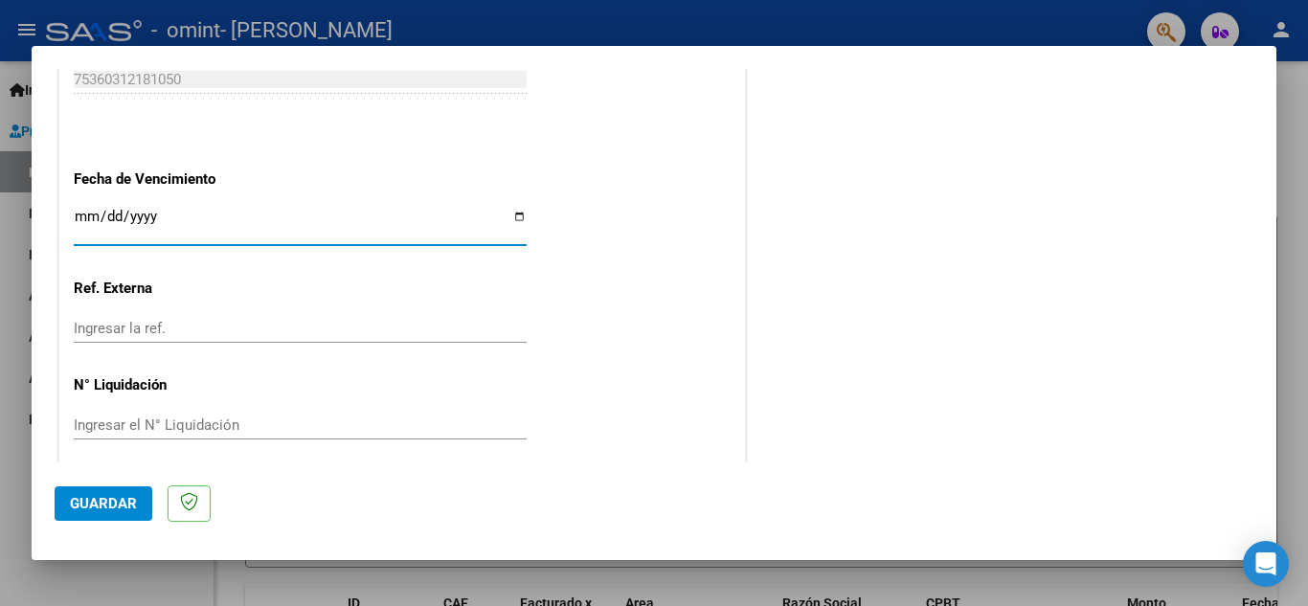
scroll to position [1292, 0]
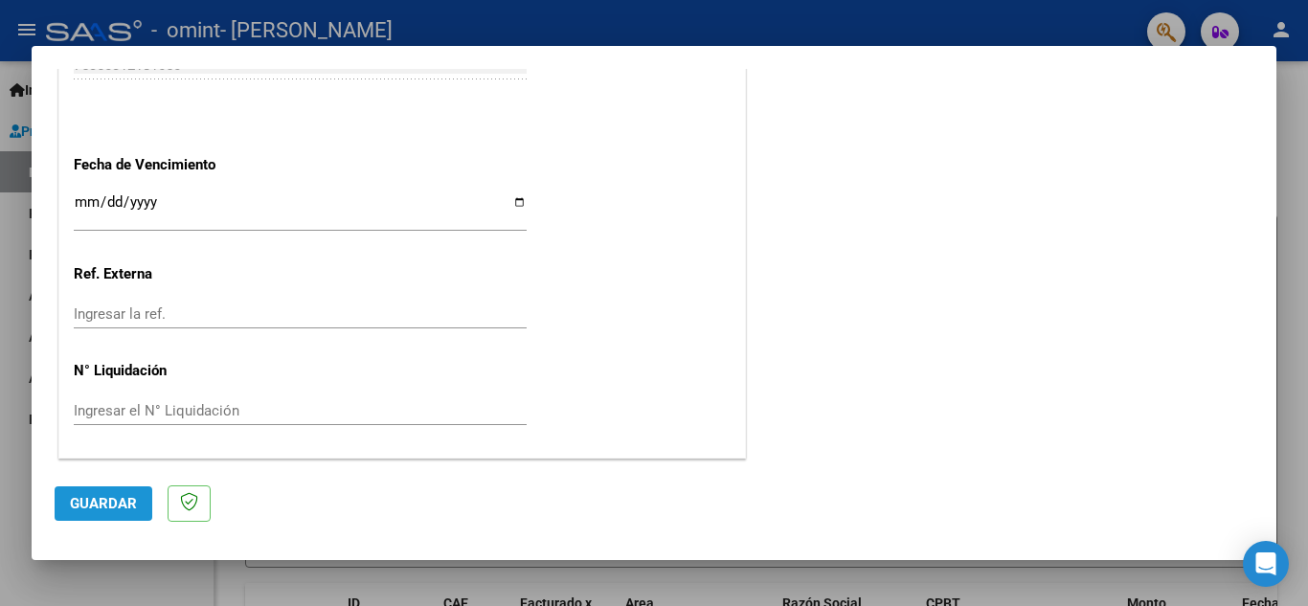
click at [117, 506] on span "Guardar" at bounding box center [103, 503] width 67 height 17
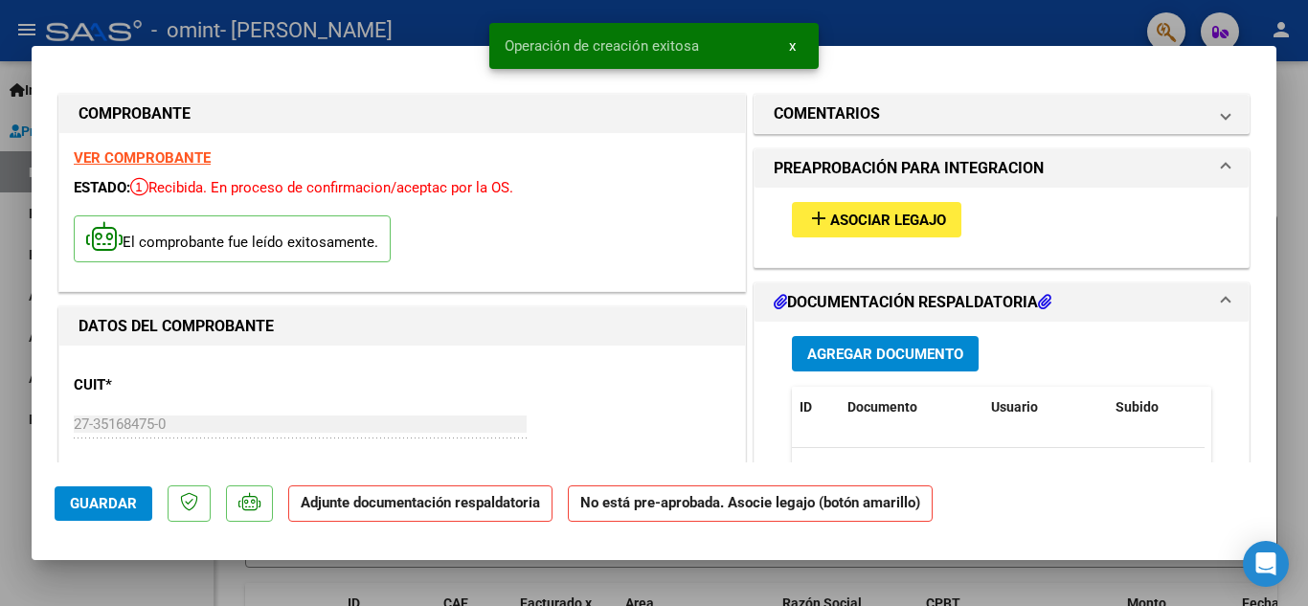
click at [865, 213] on span "Asociar Legajo" at bounding box center [888, 220] width 116 height 17
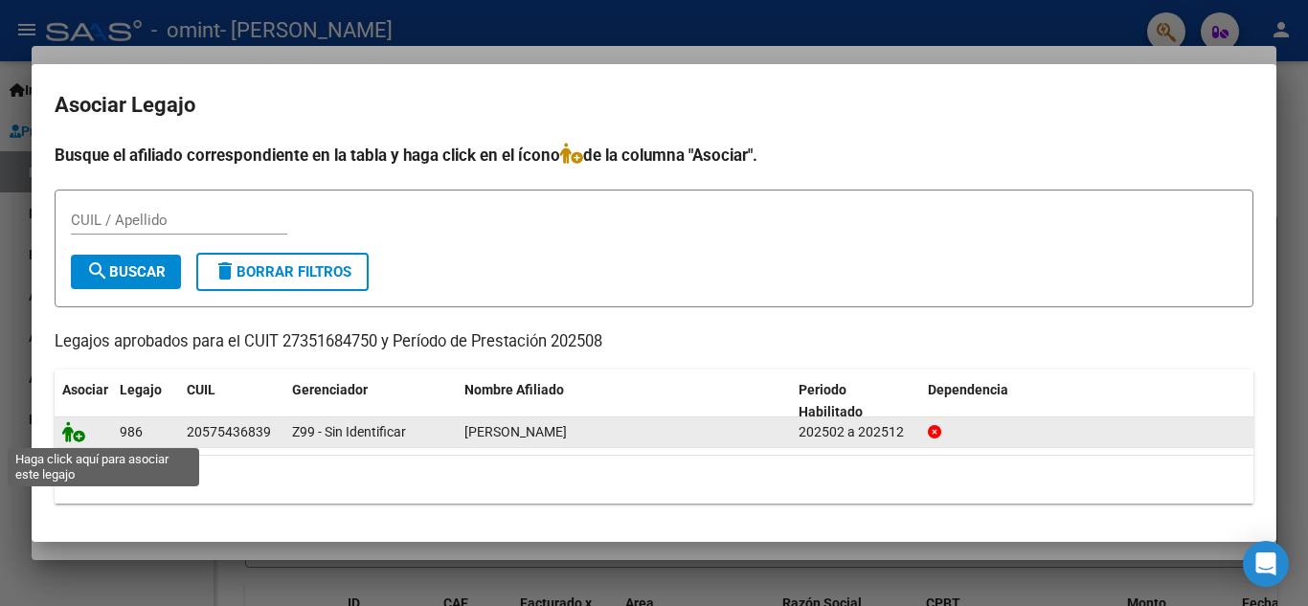
click at [71, 441] on icon at bounding box center [73, 431] width 23 height 21
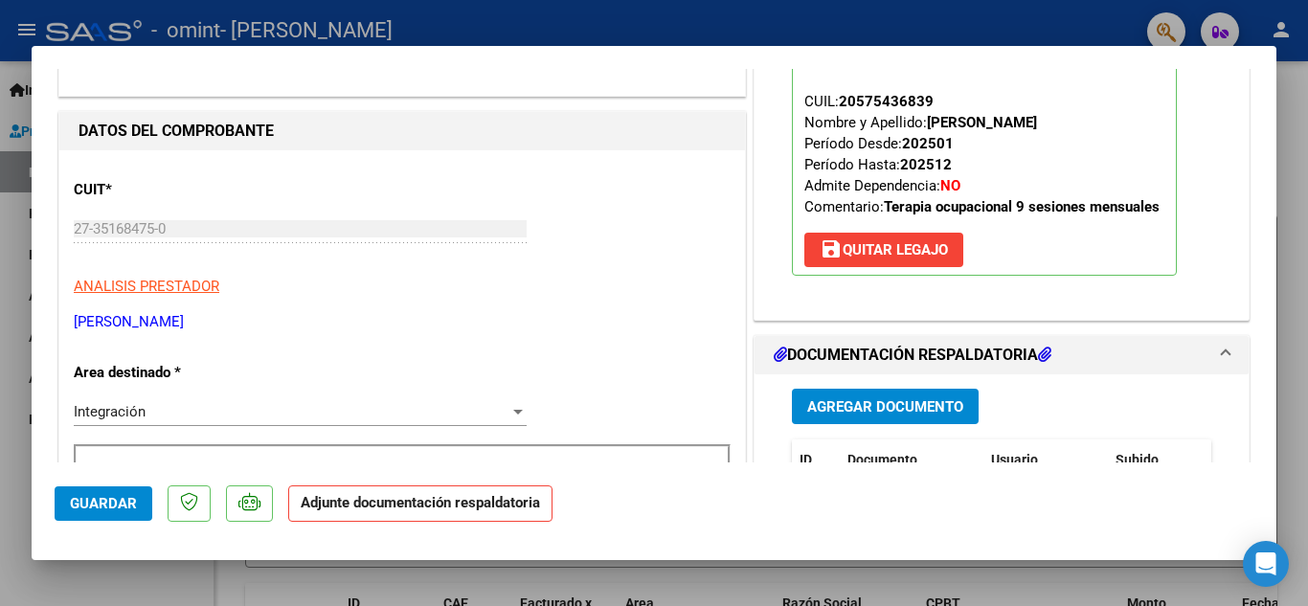
scroll to position [202, 0]
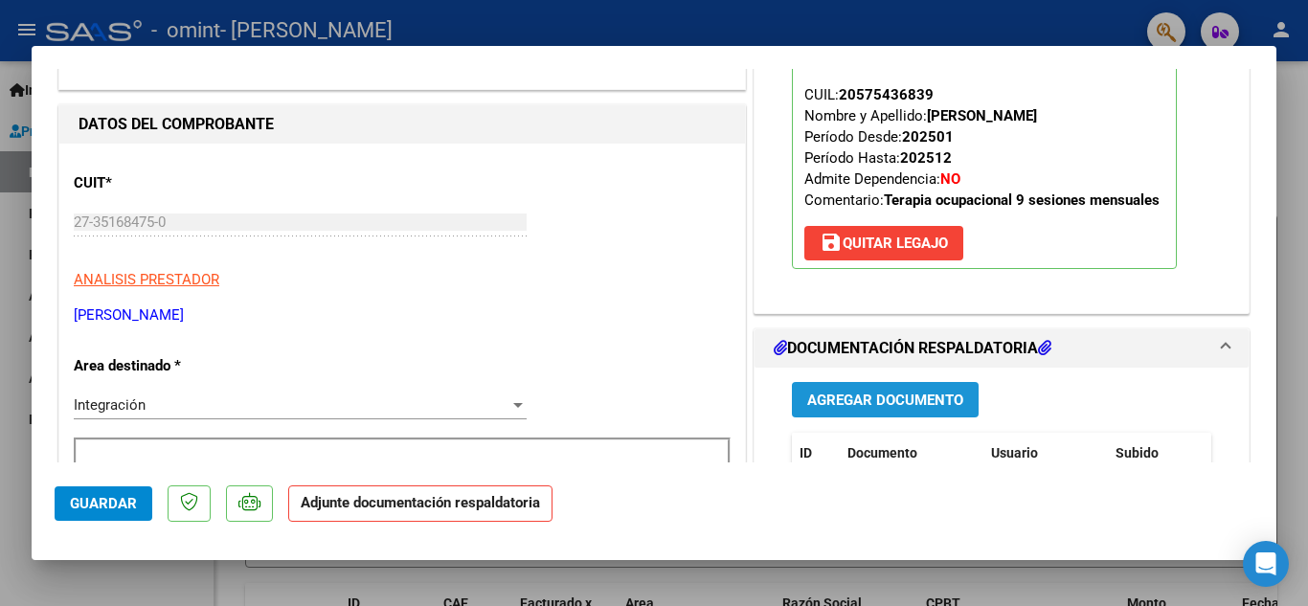
click at [899, 401] on span "Agregar Documento" at bounding box center [885, 400] width 156 height 17
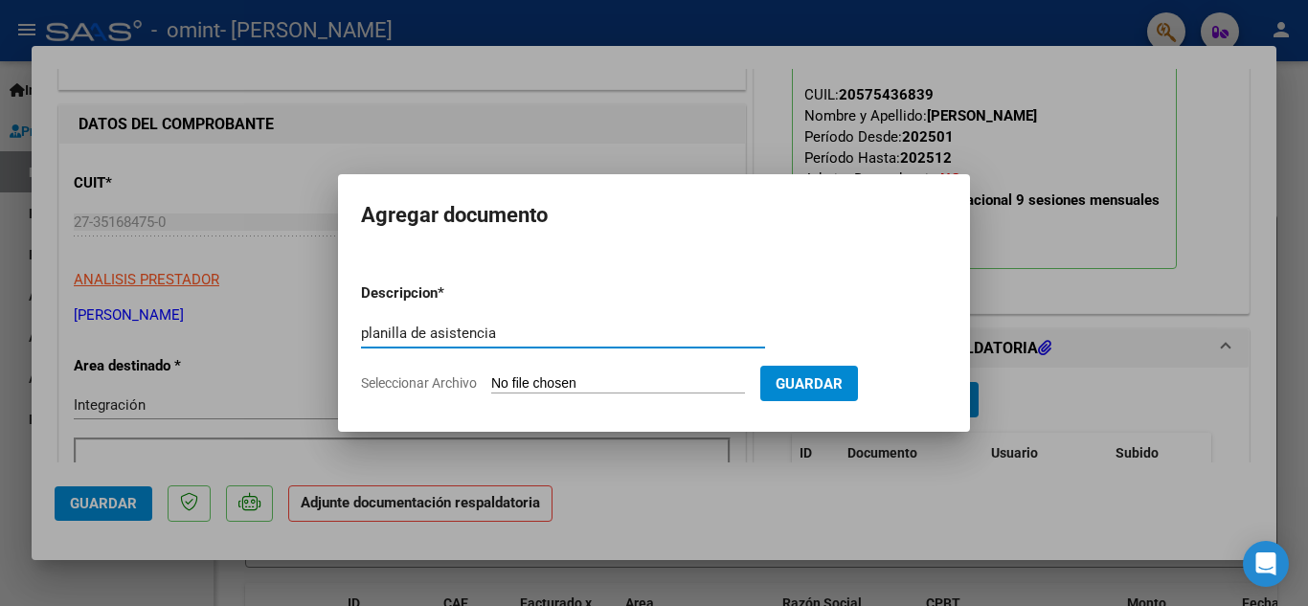
type input "planilla de asistencia"
type input "C:\fakepath\Renzo torres - AGOSTO 25.pdf"
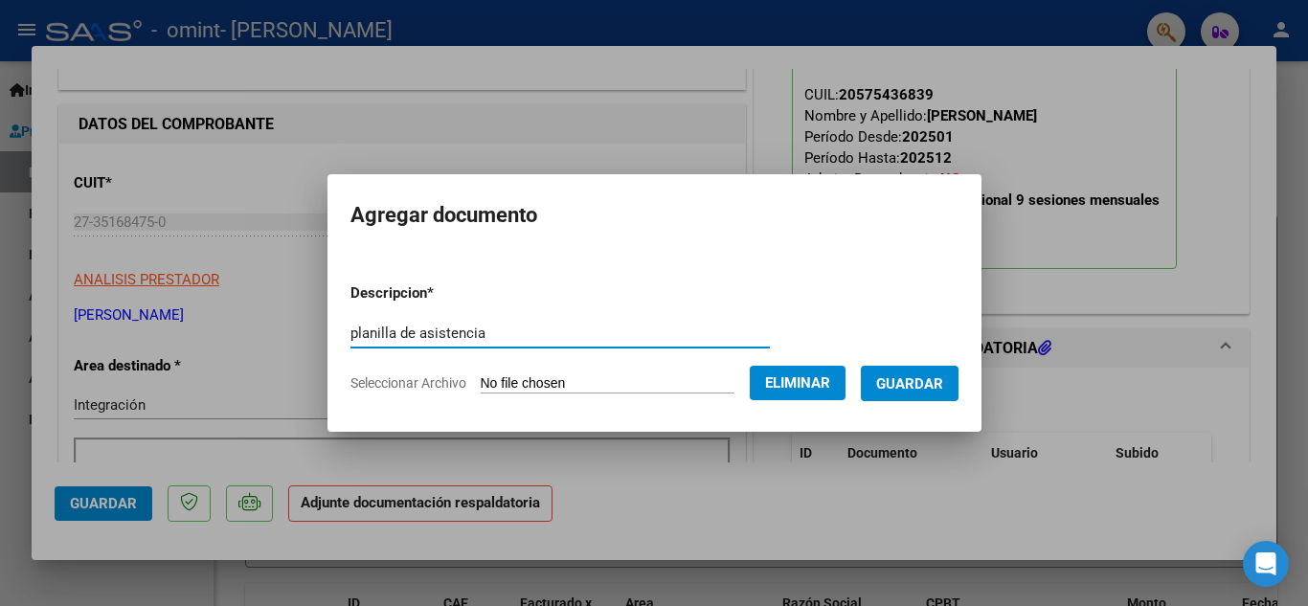
click at [921, 387] on span "Guardar" at bounding box center [909, 383] width 67 height 17
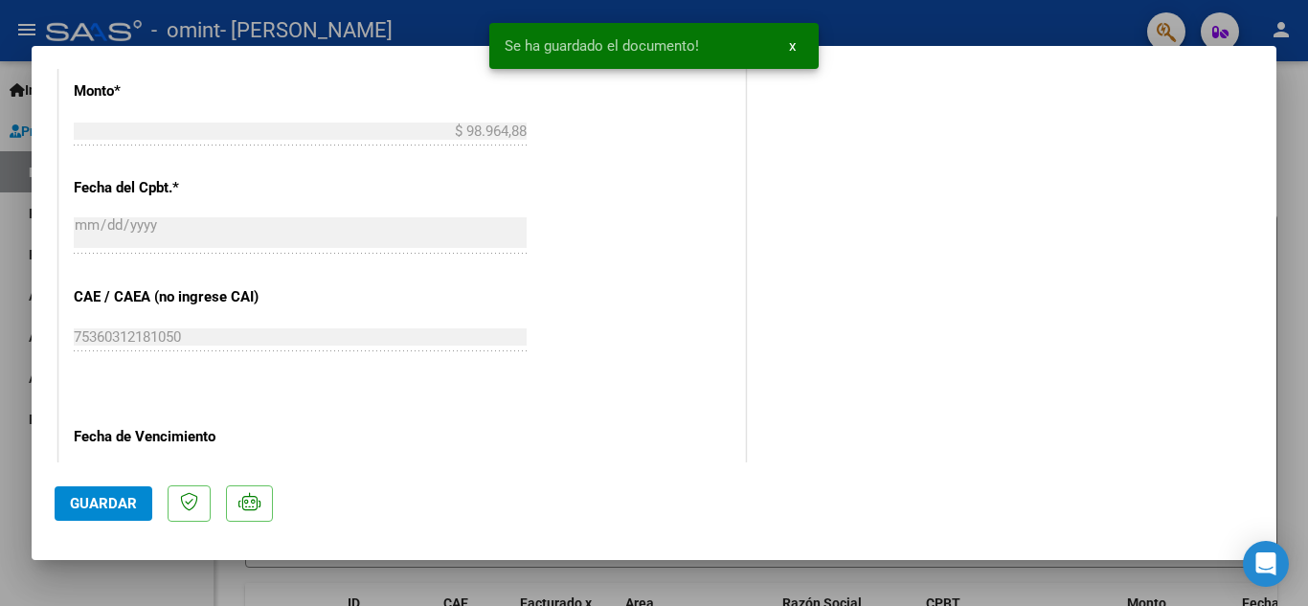
scroll to position [1320, 0]
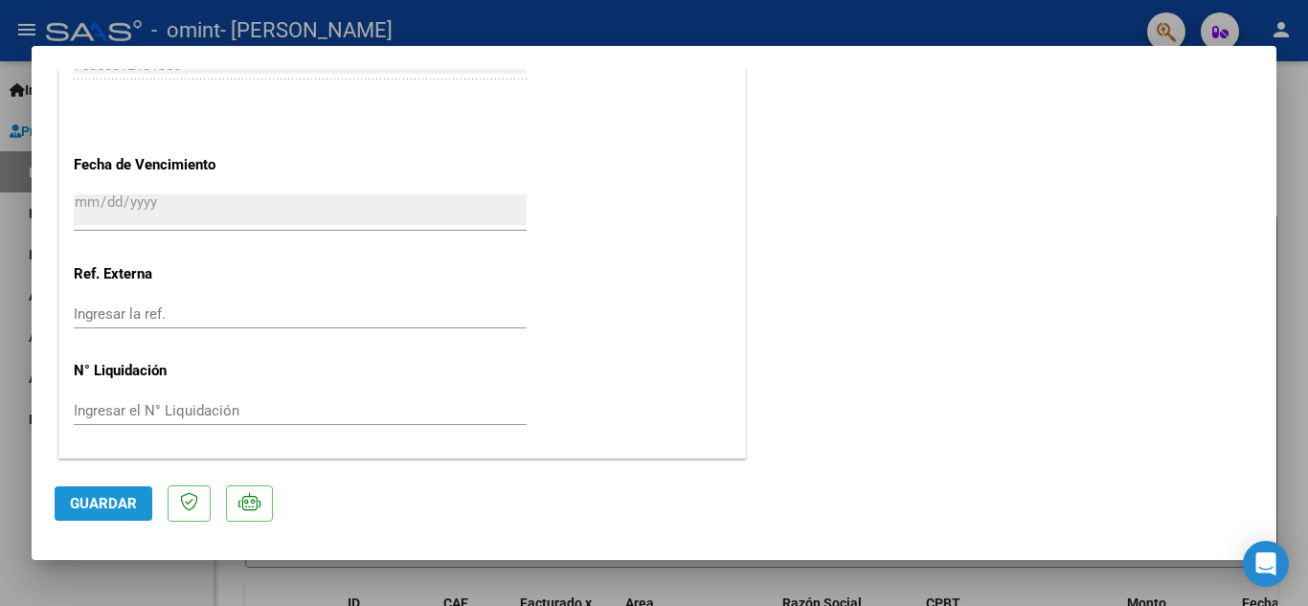
click at [81, 510] on span "Guardar" at bounding box center [103, 503] width 67 height 17
click at [1295, 387] on div at bounding box center [654, 303] width 1308 height 606
type input "$ 0,00"
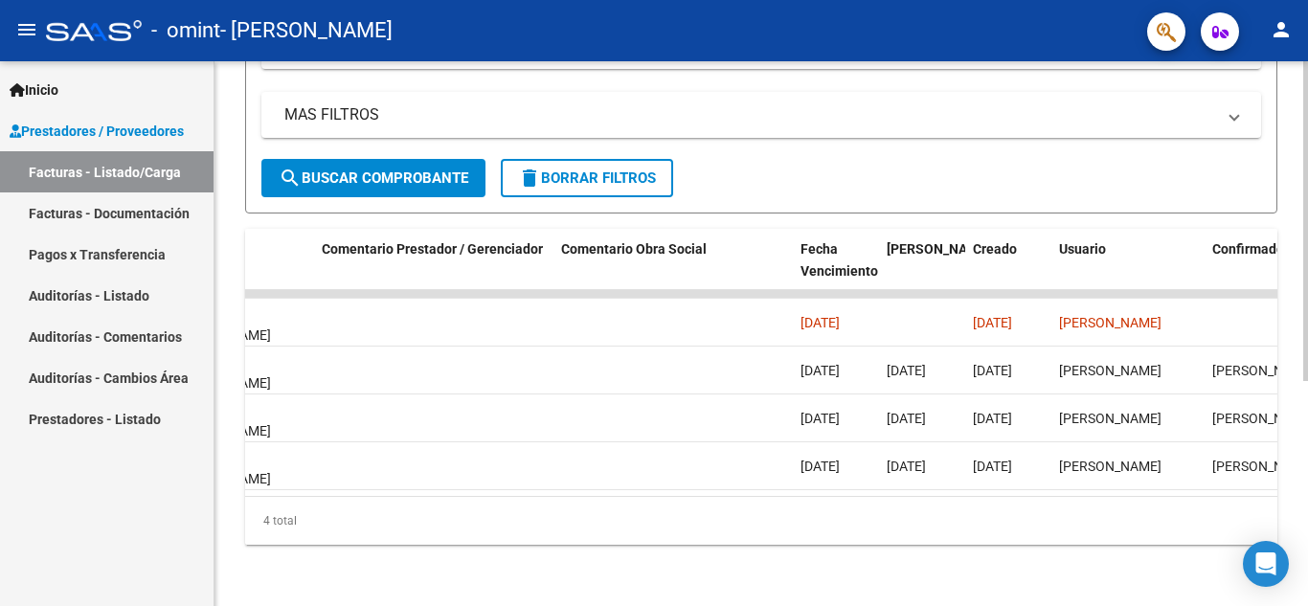
scroll to position [0, 3004]
